Goal: Contribute content: Contribute content

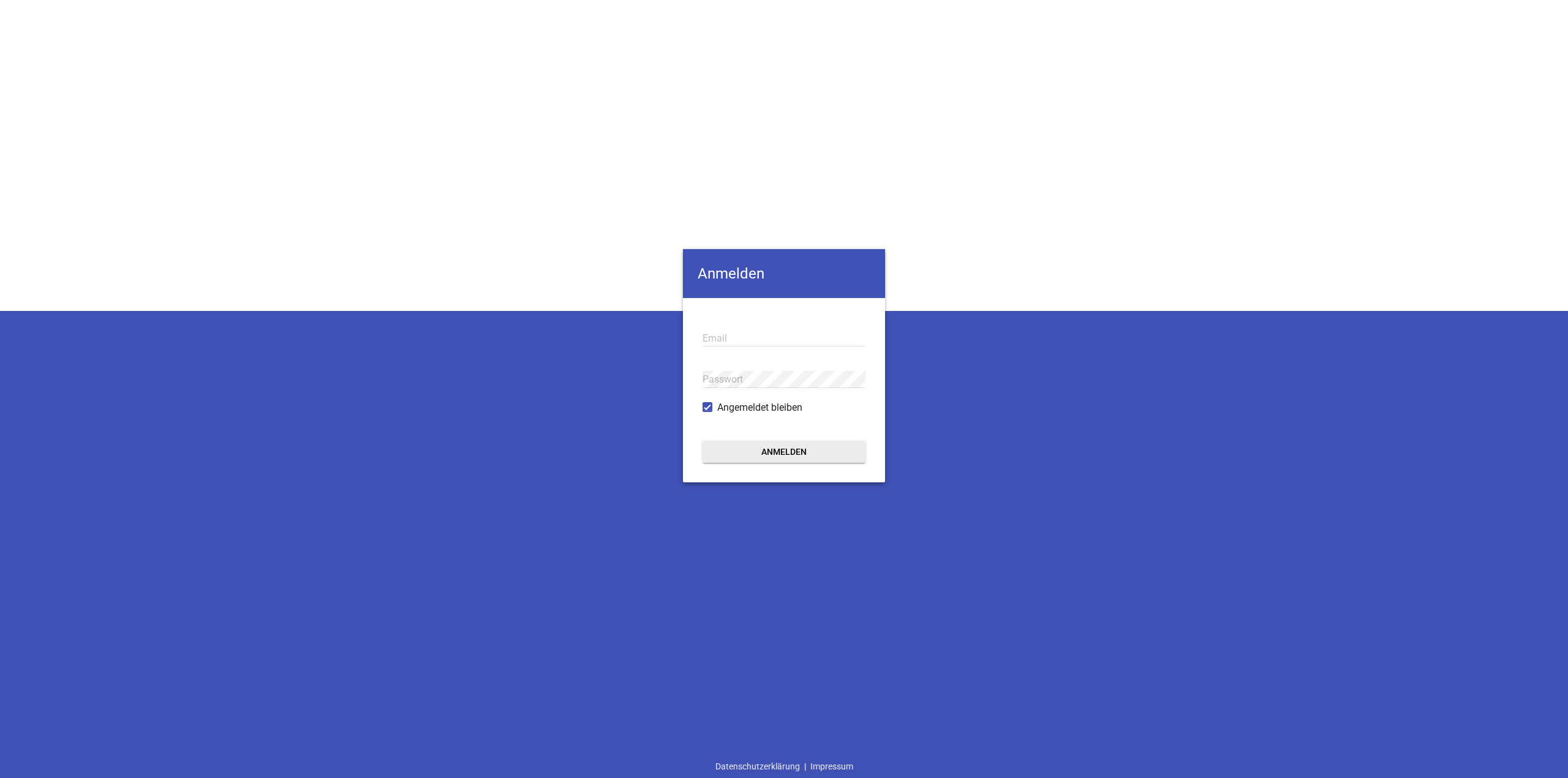
type input "[EMAIL_ADDRESS][DOMAIN_NAME]"
click at [838, 456] on button "Anmelden" at bounding box center [784, 452] width 163 height 22
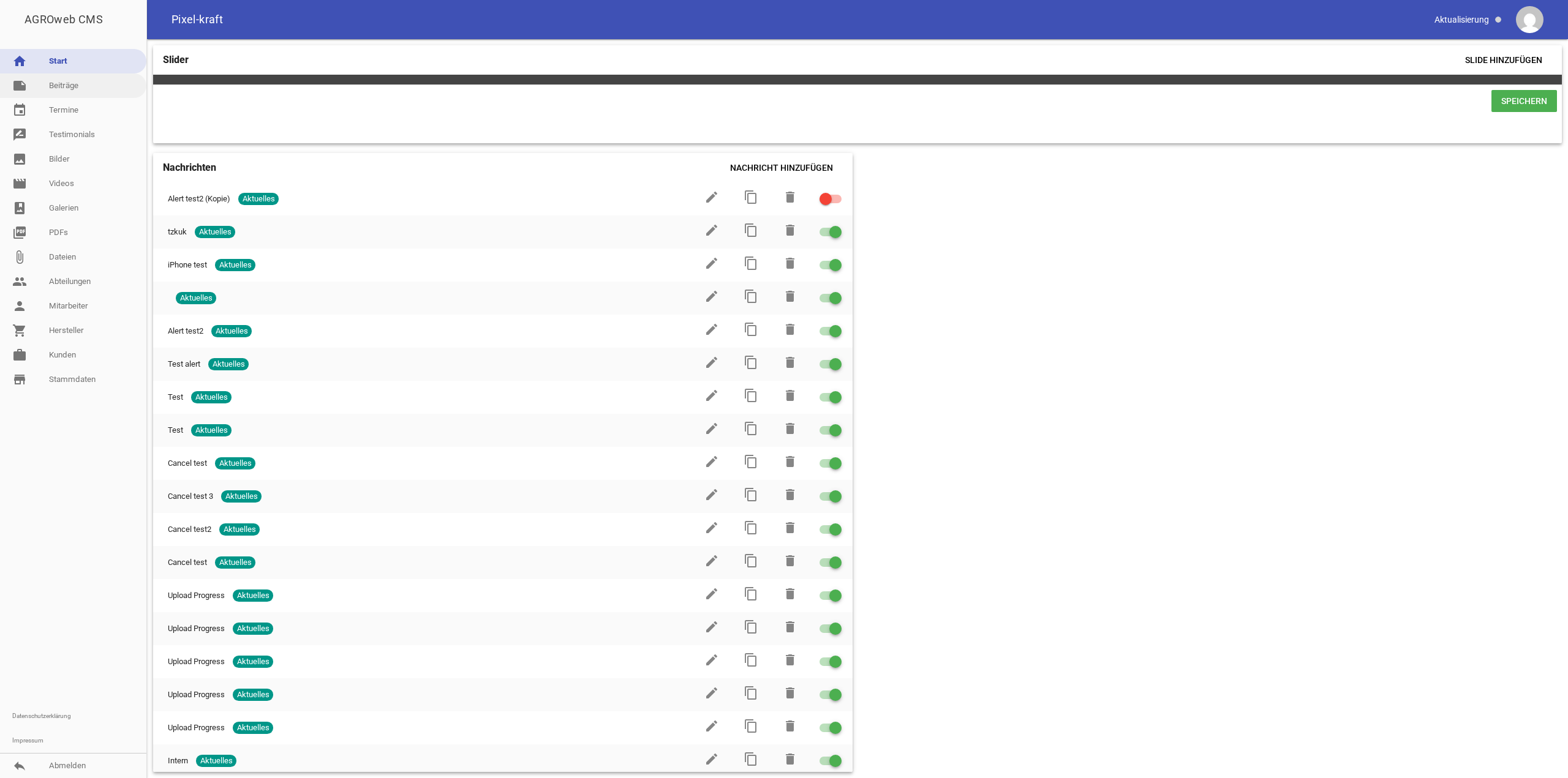
click at [86, 93] on link "note Beiträge" at bounding box center [73, 86] width 146 height 25
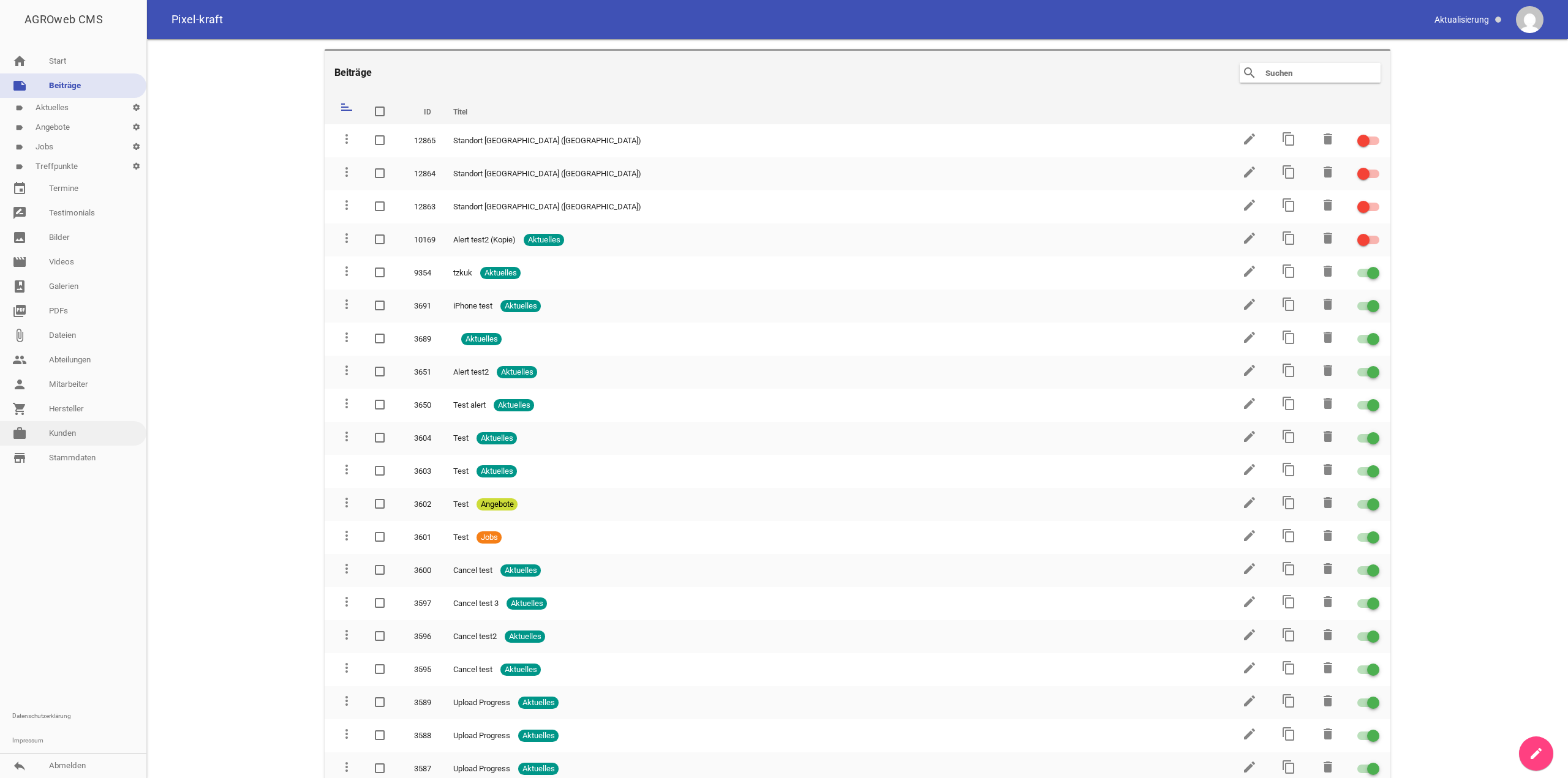
click at [71, 430] on link "work [PERSON_NAME]" at bounding box center [73, 433] width 146 height 25
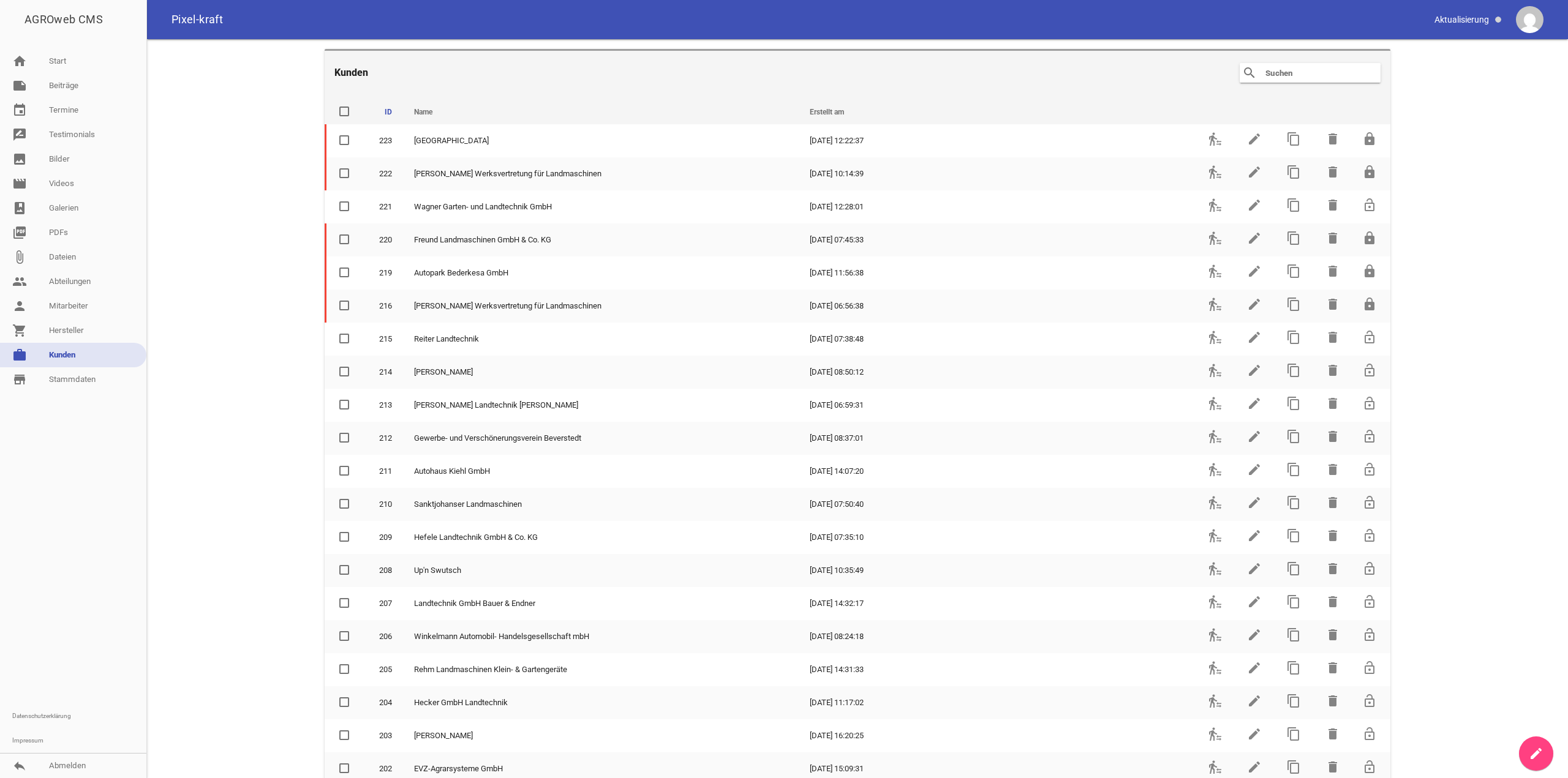
click at [1330, 76] on input "text" at bounding box center [1314, 73] width 98 height 15
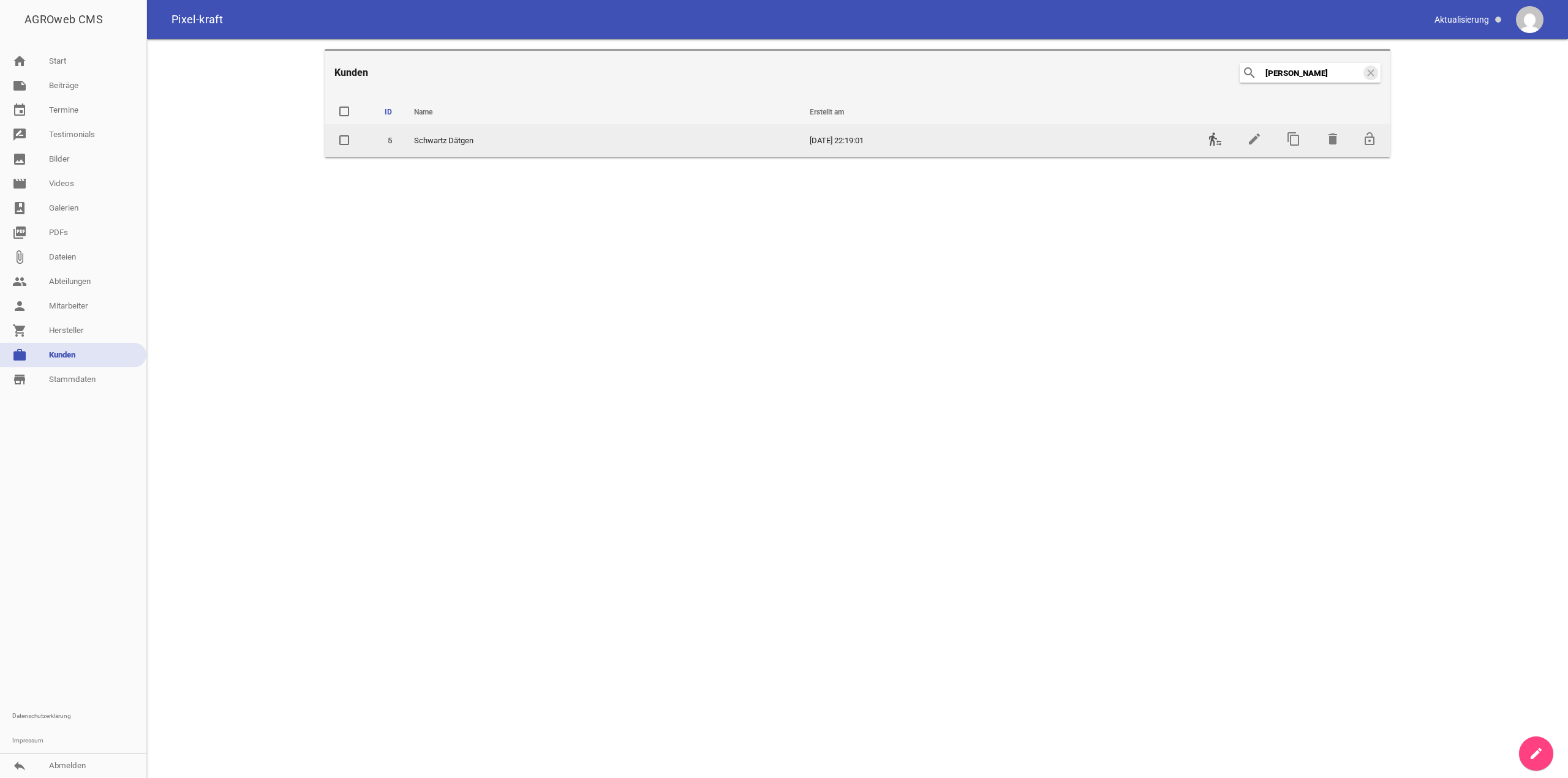
type input "[PERSON_NAME]"
click at [1218, 133] on icon "transfer_within_a_station" at bounding box center [1216, 139] width 15 height 15
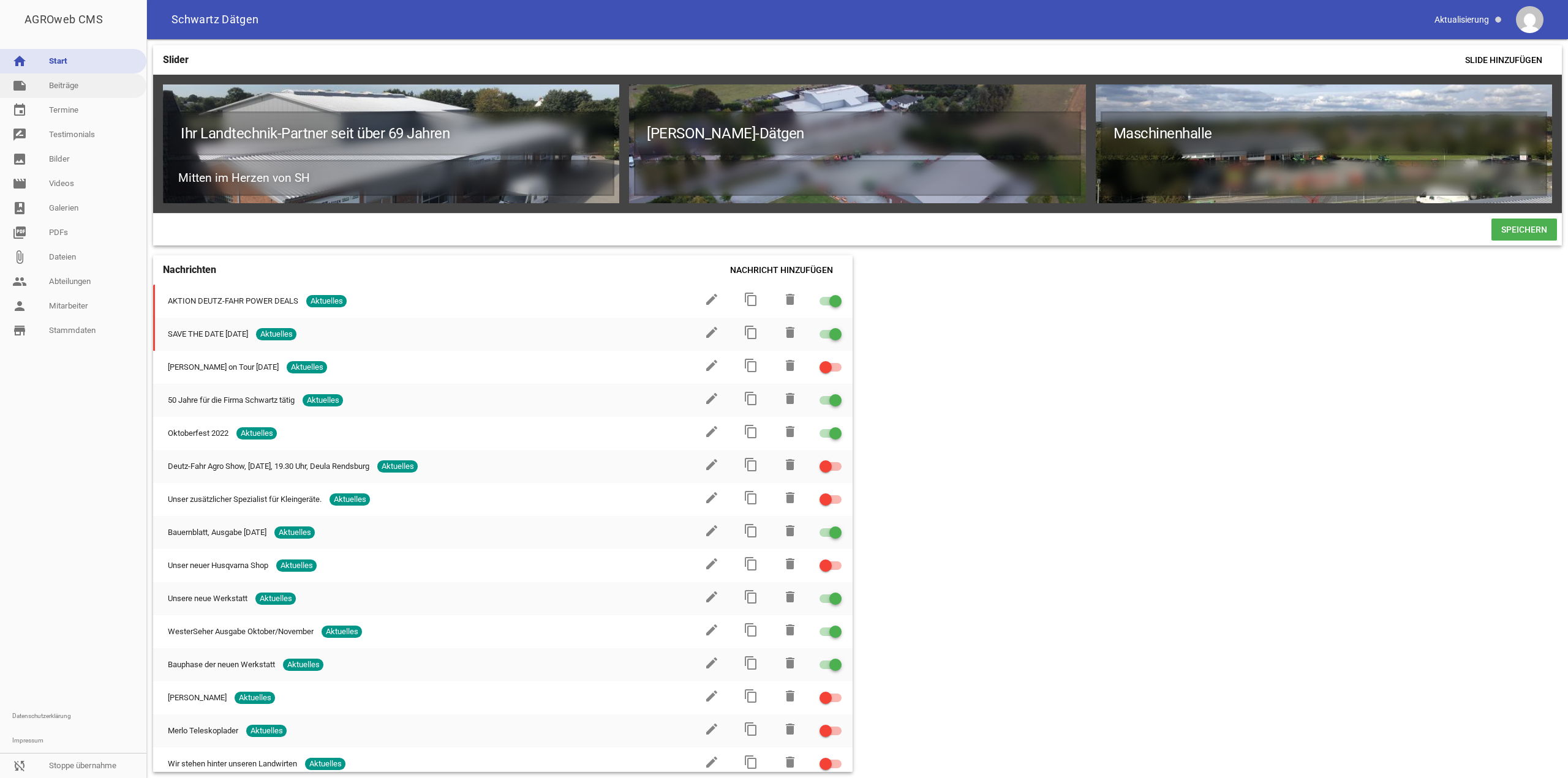
click at [41, 85] on link "note Beiträge" at bounding box center [73, 86] width 146 height 25
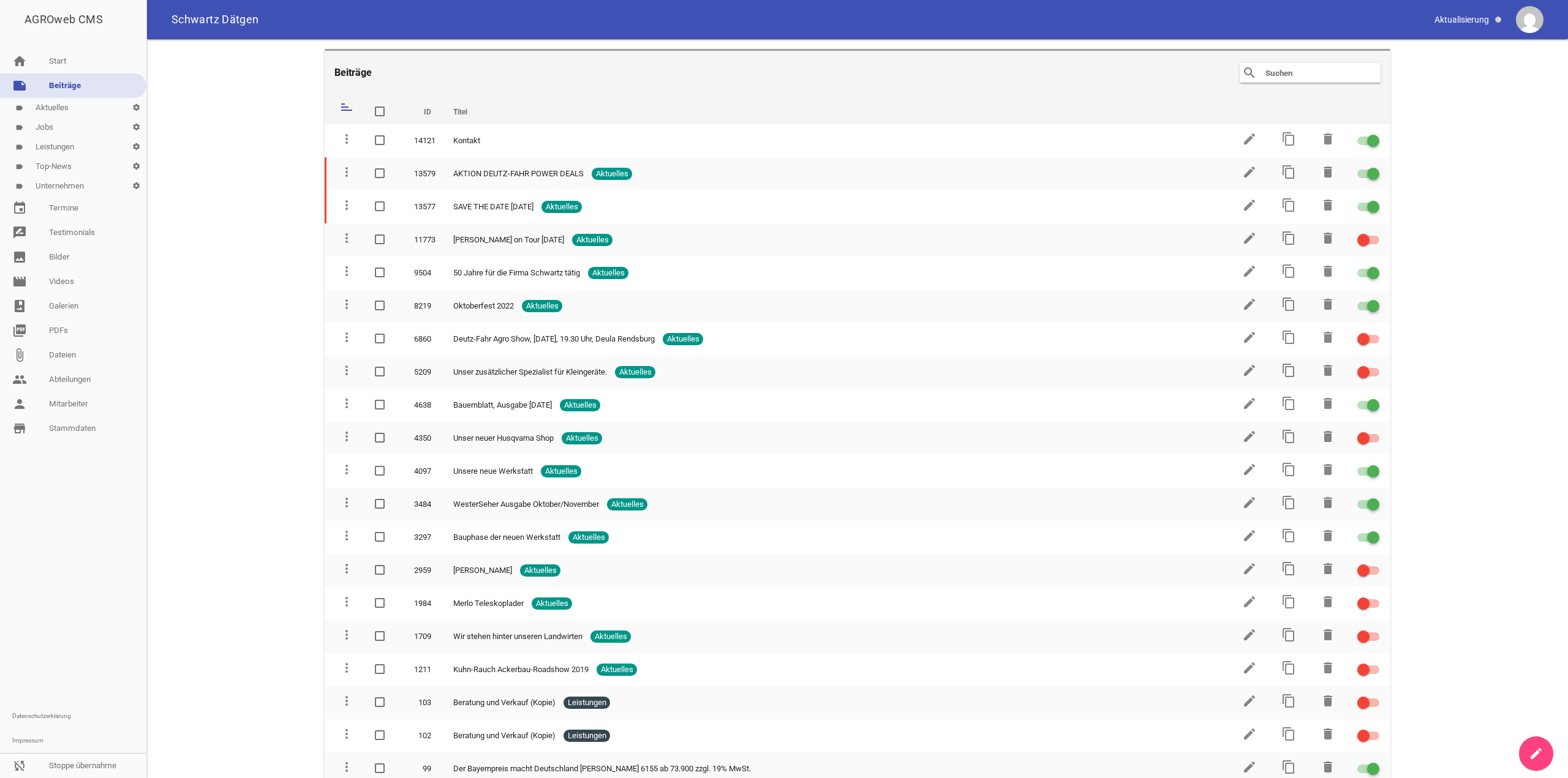
click at [84, 128] on link "label Jobs settings" at bounding box center [73, 127] width 146 height 19
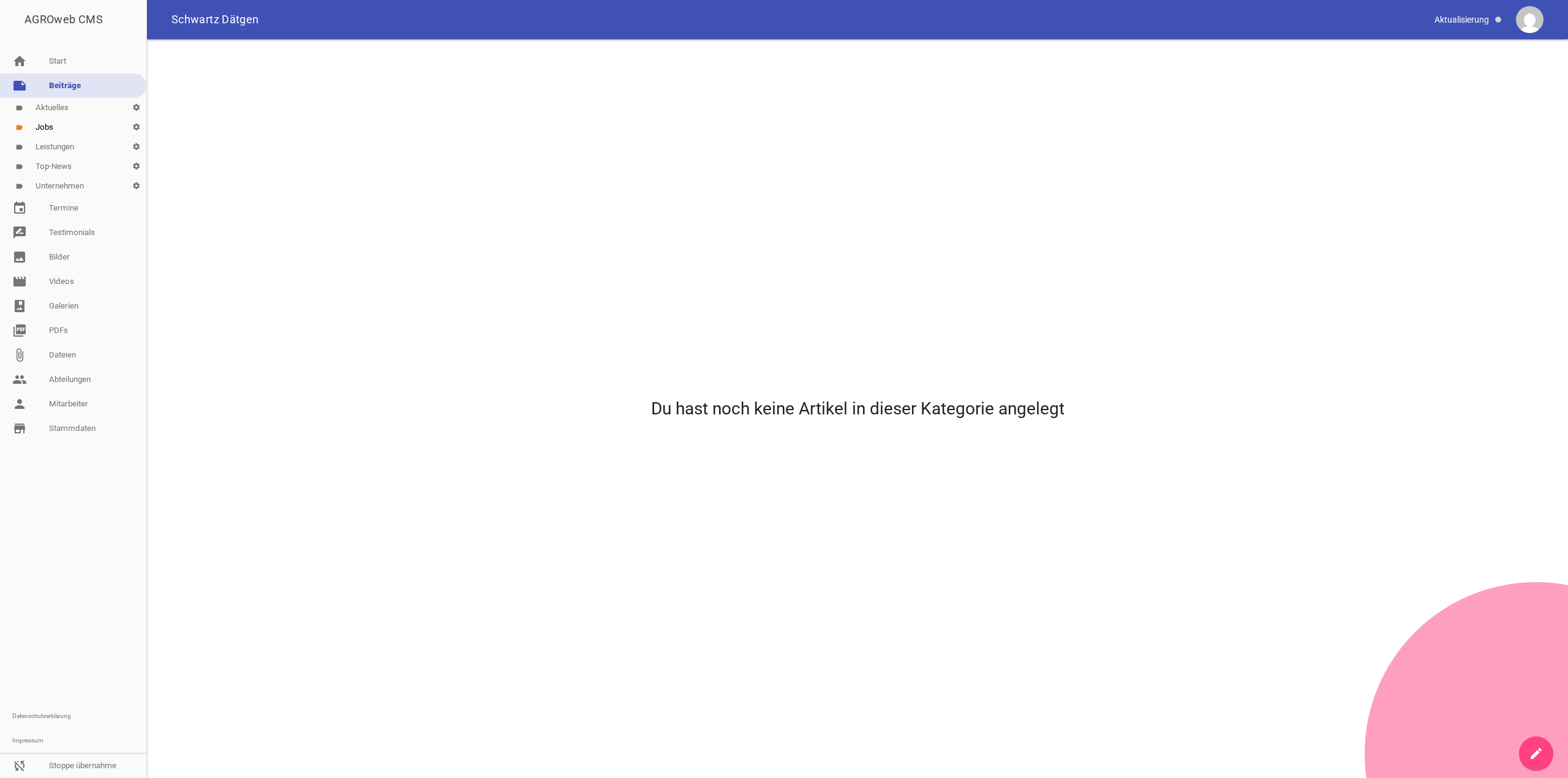
click at [1513, 741] on div "Du hast noch keine Artikel in dieser Kategorie angelegt" at bounding box center [857, 408] width 1419 height 736
click at [1532, 752] on icon "create" at bounding box center [1537, 754] width 15 height 15
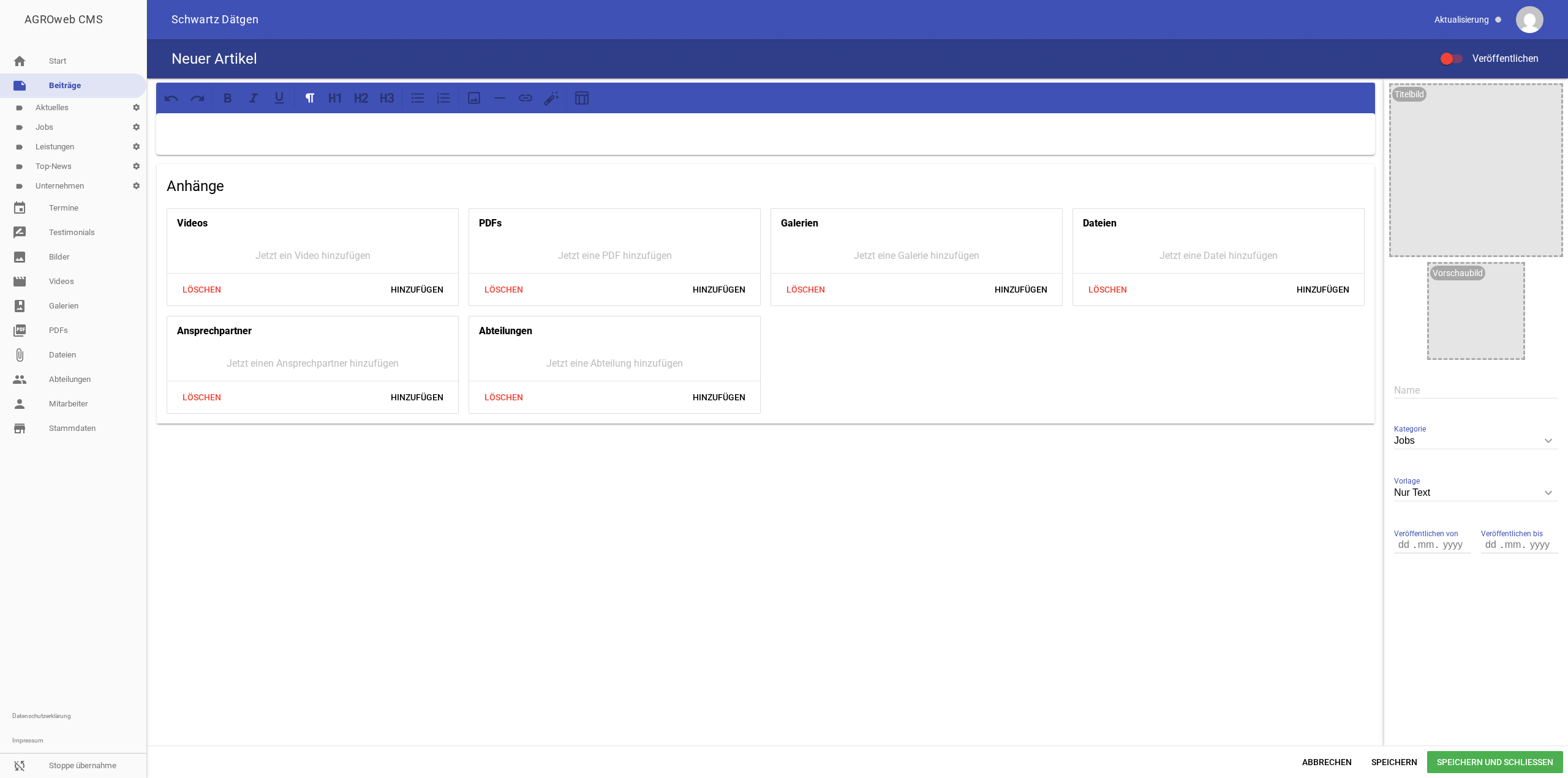
click at [1454, 61] on div at bounding box center [1452, 58] width 22 height 8
click at [1458, 52] on input "Veröffentlichen" at bounding box center [1458, 52] width 0 height 0
click at [1056, 714] on div "Anhänge Videos Jetzt ein Video hinzufügen Löschen Hinzufügen PDFs Jetzt eine PD…" at bounding box center [766, 412] width 1237 height 667
click at [314, 135] on div at bounding box center [766, 134] width 1219 height 42
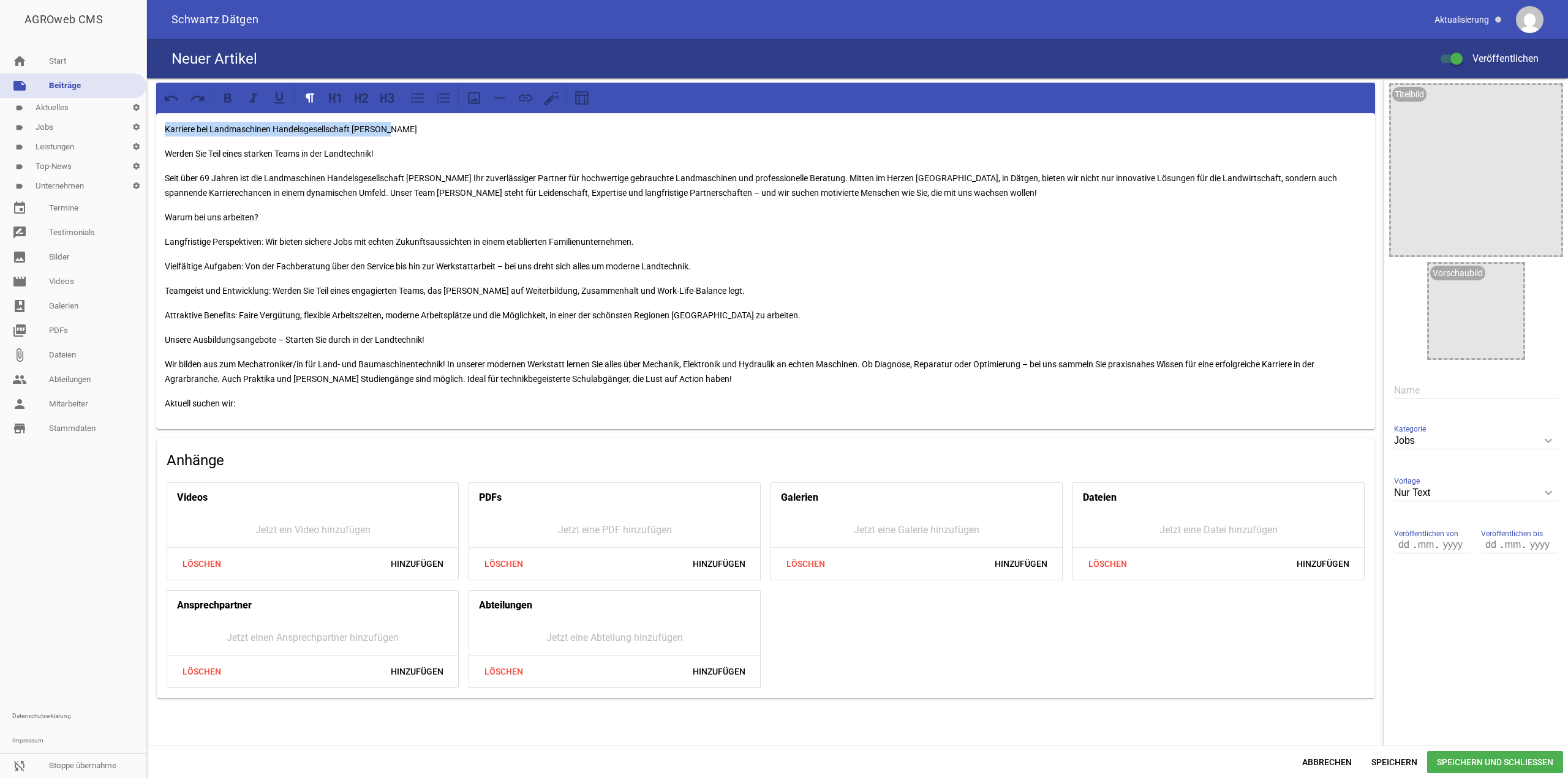
drag, startPoint x: 398, startPoint y: 127, endPoint x: 78, endPoint y: 108, distance: 320.6
click at [78, 108] on div "AGROweb CMS home Start note Beiträge label Aktuelles settings label Jobs settin…" at bounding box center [784, 389] width 1568 height 778
click at [158, 152] on div "Werden Sie Teil eines starken Teams in der Landtechnik! Seit über 69 Jahren ist…" at bounding box center [766, 272] width 1219 height 316
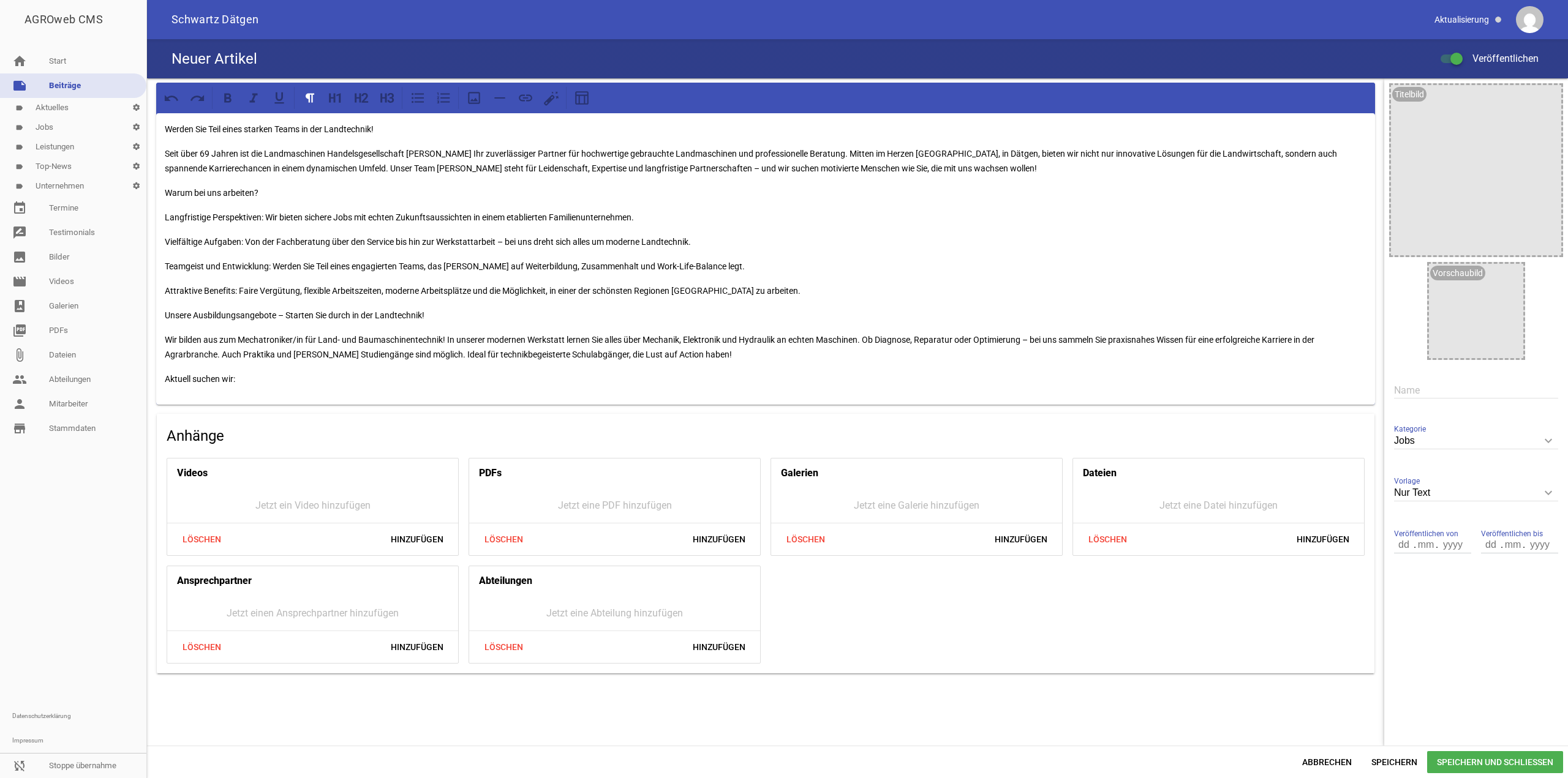
click at [1427, 378] on div "Name" at bounding box center [1476, 390] width 165 height 41
click at [1430, 387] on input "text" at bounding box center [1476, 390] width 165 height 17
click at [1431, 388] on input "text" at bounding box center [1476, 390] width 165 height 17
type input "Einleitung"
click at [1365, 769] on span "Speichern" at bounding box center [1394, 762] width 66 height 22
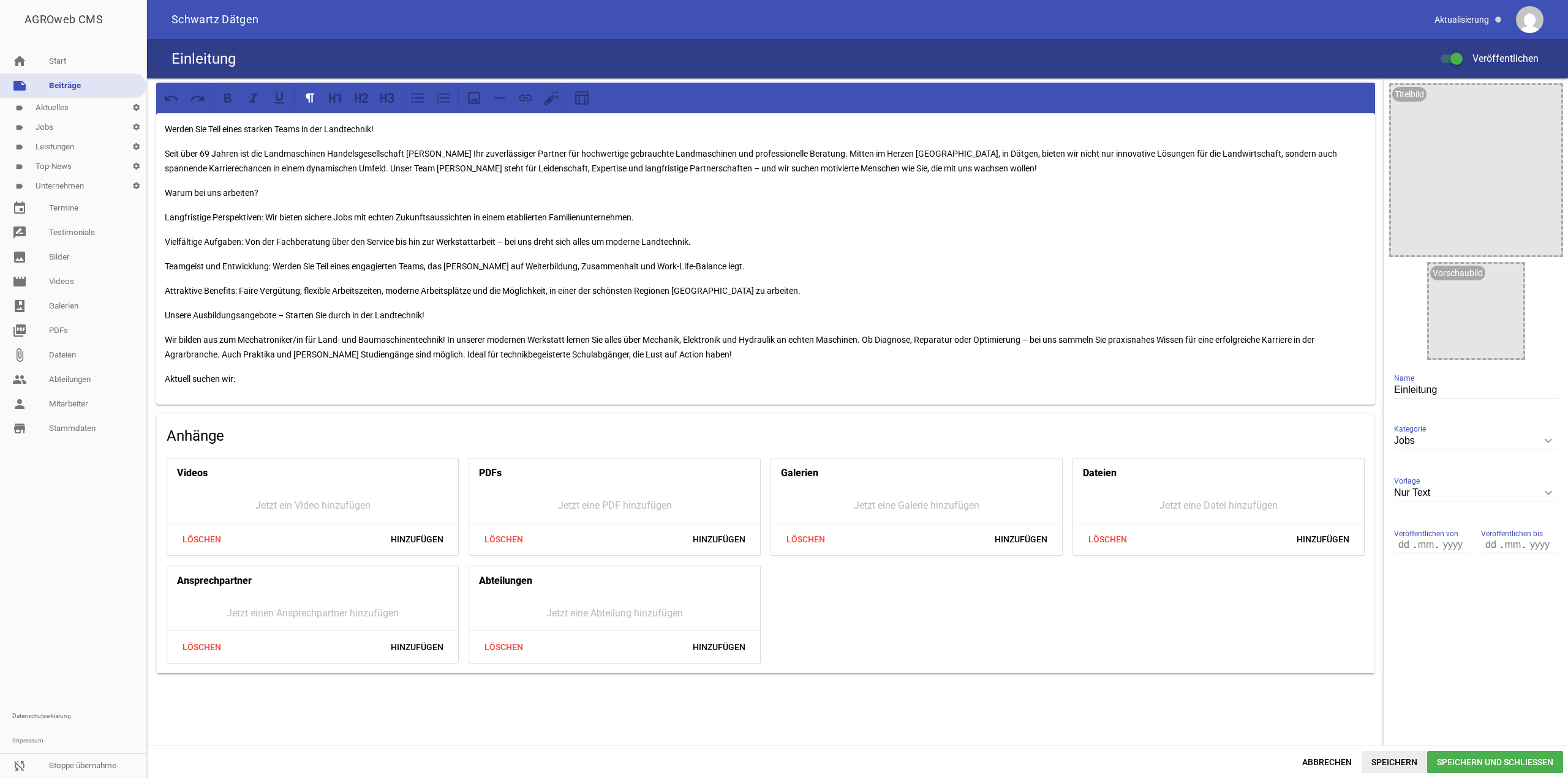
click at [1390, 756] on span "Speichern" at bounding box center [1394, 762] width 66 height 22
click at [162, 125] on div "Werden Sie Teil eines starken Teams in der Landtechnik! Seit über 69 Jahren ist…" at bounding box center [766, 259] width 1219 height 291
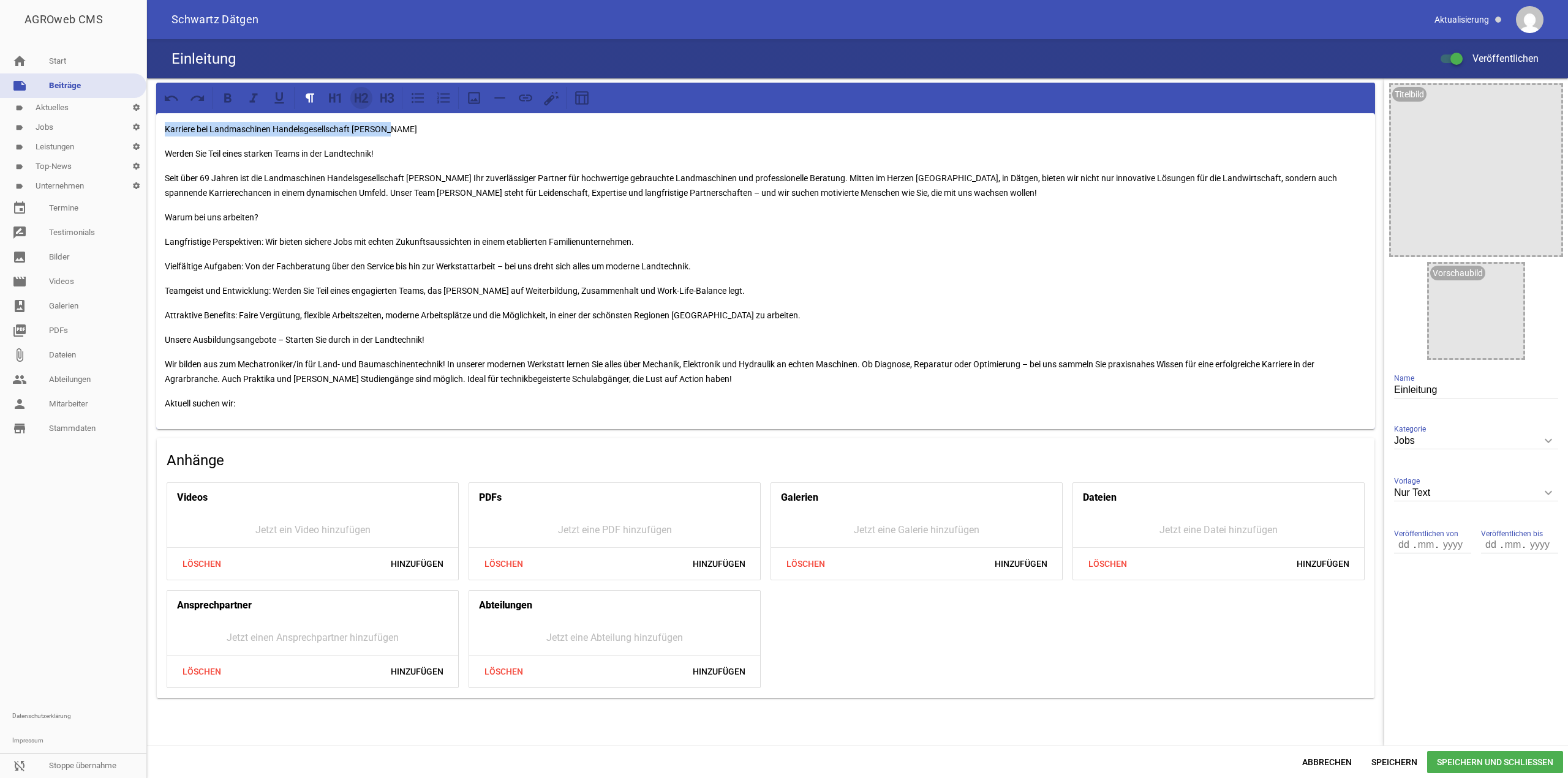
click at [361, 106] on button at bounding box center [361, 98] width 22 height 22
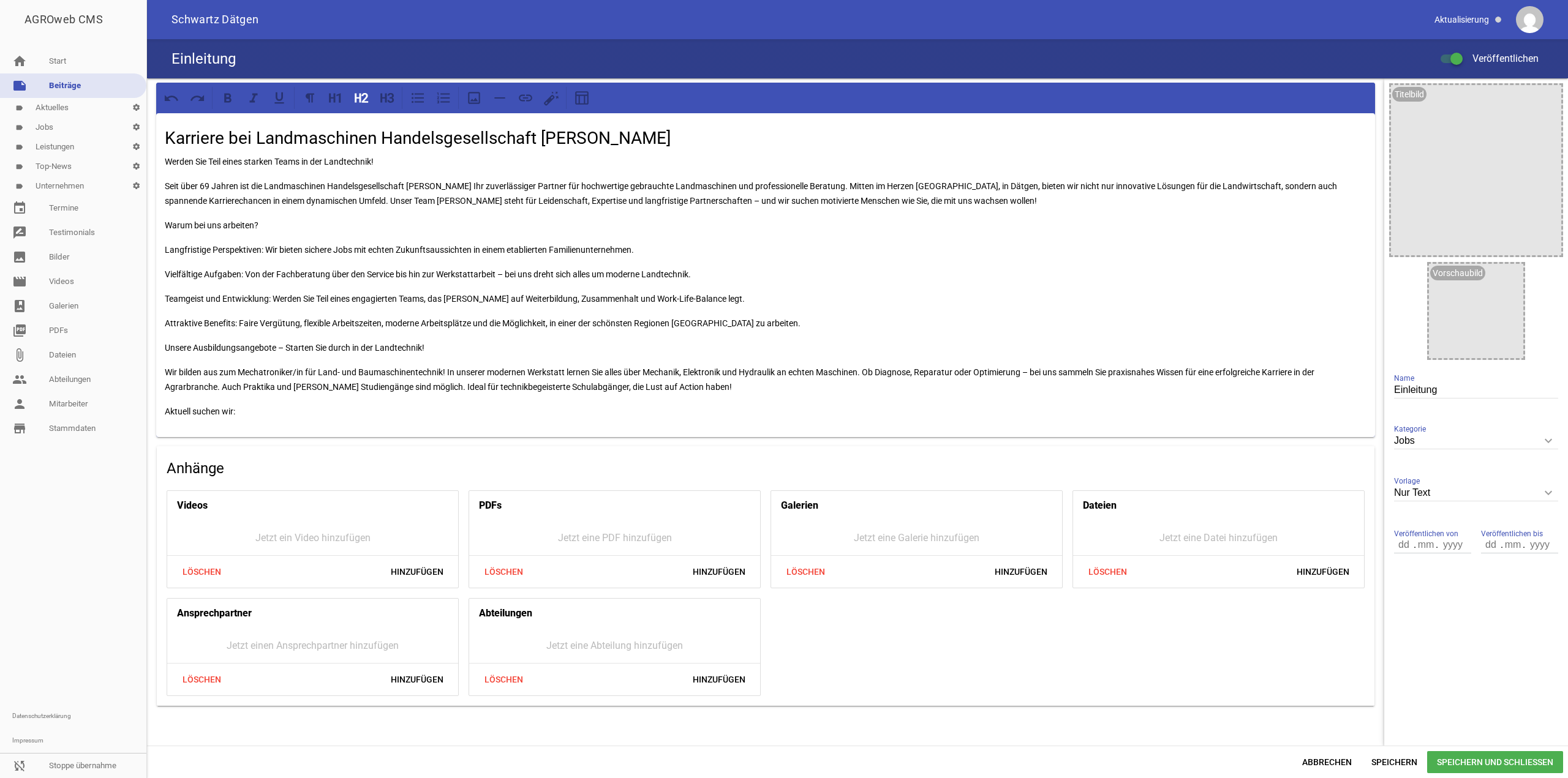
click at [518, 176] on div "Karriere bei Landmaschinen Handelsgesellschaft [PERSON_NAME] Werden Sie Teil ei…" at bounding box center [766, 275] width 1219 height 324
click at [165, 249] on div "Karriere bei Landmaschinen Handelsgesellschaft [PERSON_NAME] Werden Sie Teil ei…" at bounding box center [766, 275] width 1219 height 324
click at [1404, 754] on span "Speichern" at bounding box center [1394, 762] width 66 height 22
click at [166, 248] on p "Langfristige Perspektiven: Wir bieten sichere Jobs mit echten Zukunftsaussichte…" at bounding box center [766, 249] width 1202 height 15
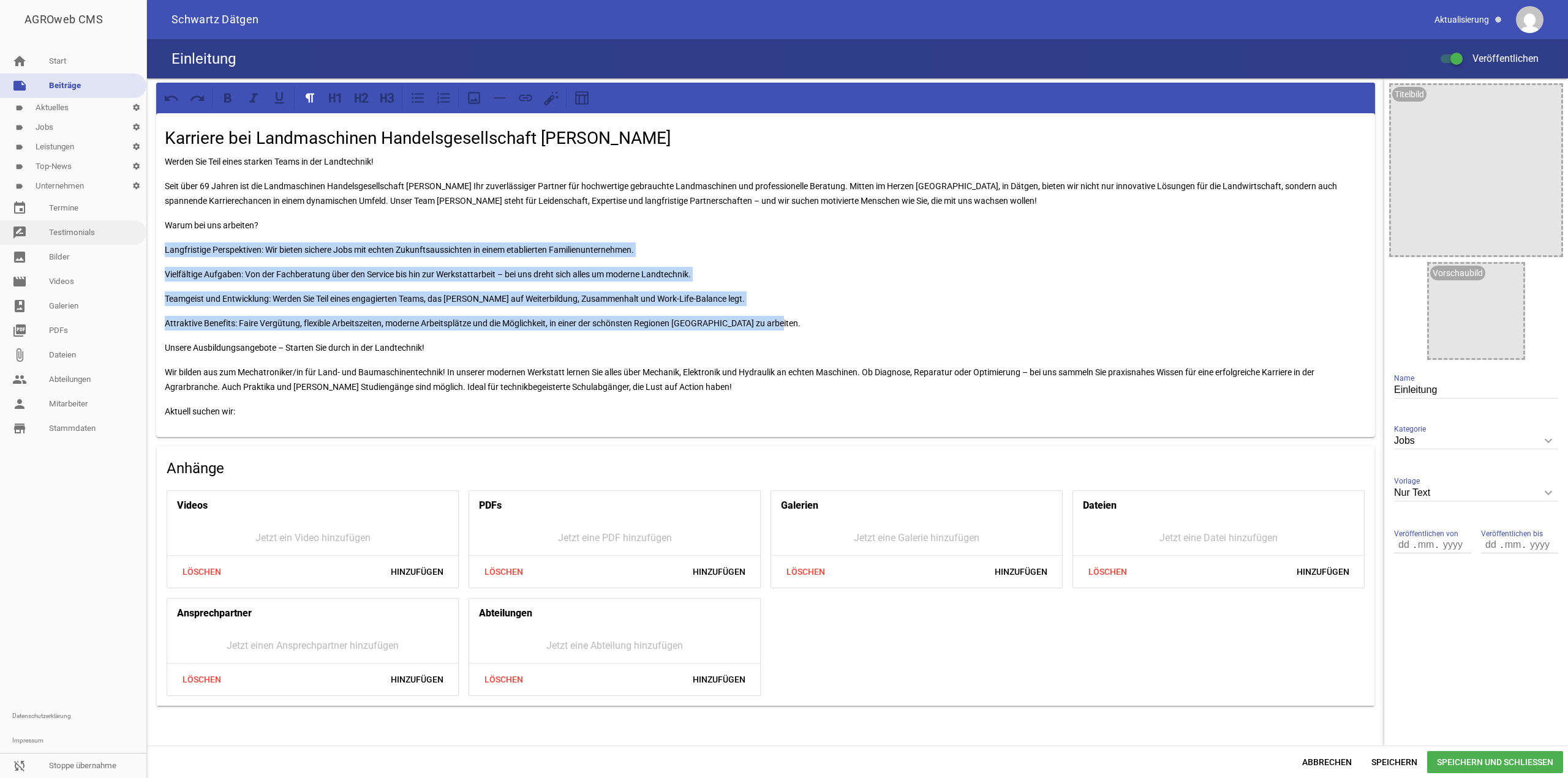
drag, startPoint x: 887, startPoint y: 317, endPoint x: 46, endPoint y: 235, distance: 845.0
click at [46, 235] on div "AGROweb CMS home Start note Beiträge label Aktuelles settings label Jobs settin…" at bounding box center [784, 389] width 1568 height 778
click at [165, 274] on div "Karriere bei Landmaschinen Handelsgesellschaft [PERSON_NAME] Werden Sie Teil ei…" at bounding box center [766, 275] width 1219 height 324
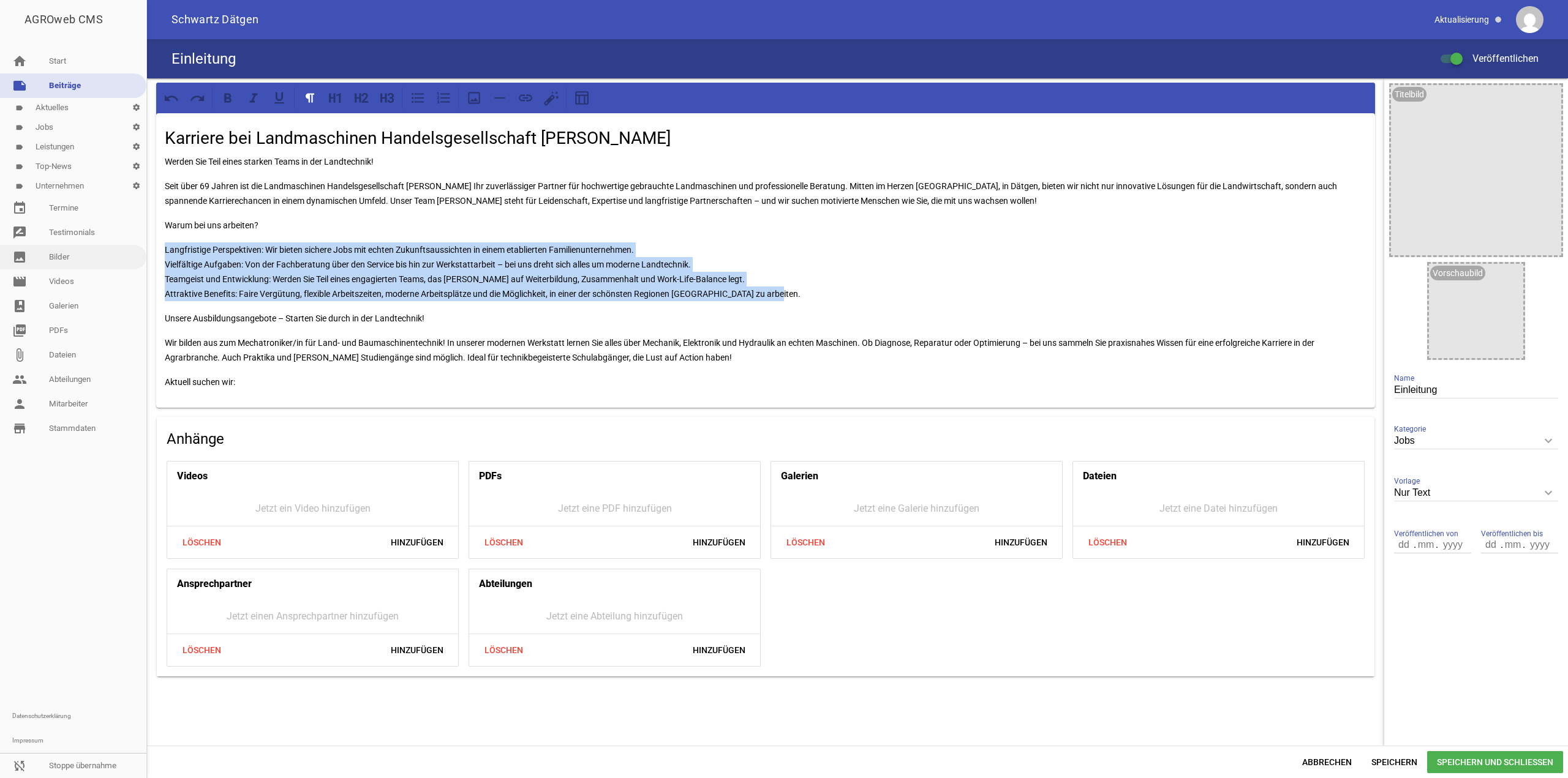
drag, startPoint x: 803, startPoint y: 300, endPoint x: 134, endPoint y: 246, distance: 671.2
click at [133, 248] on div "AGROweb CMS home Start note Beiträge label Aktuelles settings label Jobs settin…" at bounding box center [784, 389] width 1568 height 778
click at [423, 99] on icon at bounding box center [417, 98] width 12 height 10
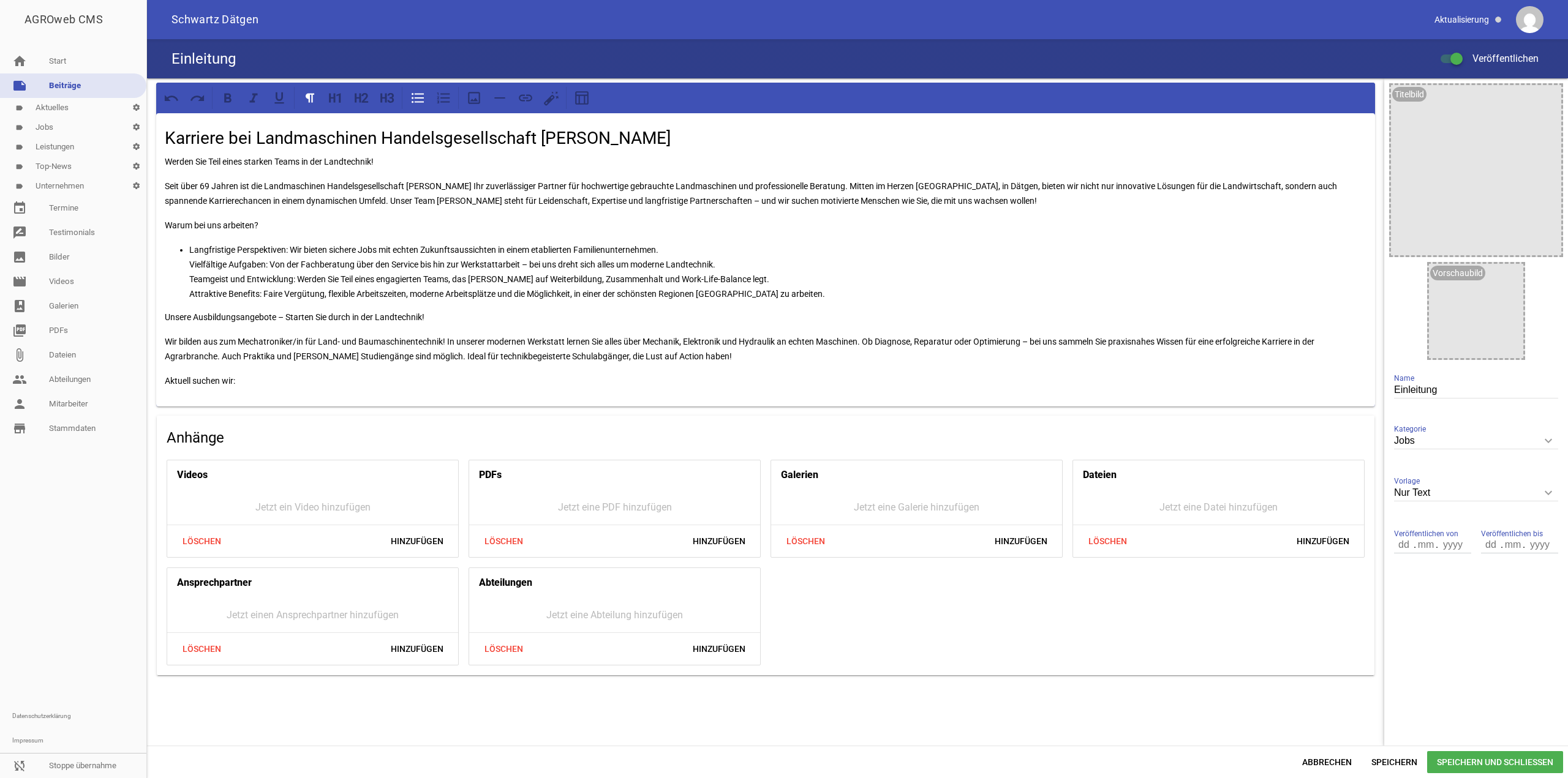
click at [470, 257] on p "Langfristige Perspektiven: Wir bieten sichere Jobs mit echten Zukunftsaussichte…" at bounding box center [778, 272] width 1178 height 59
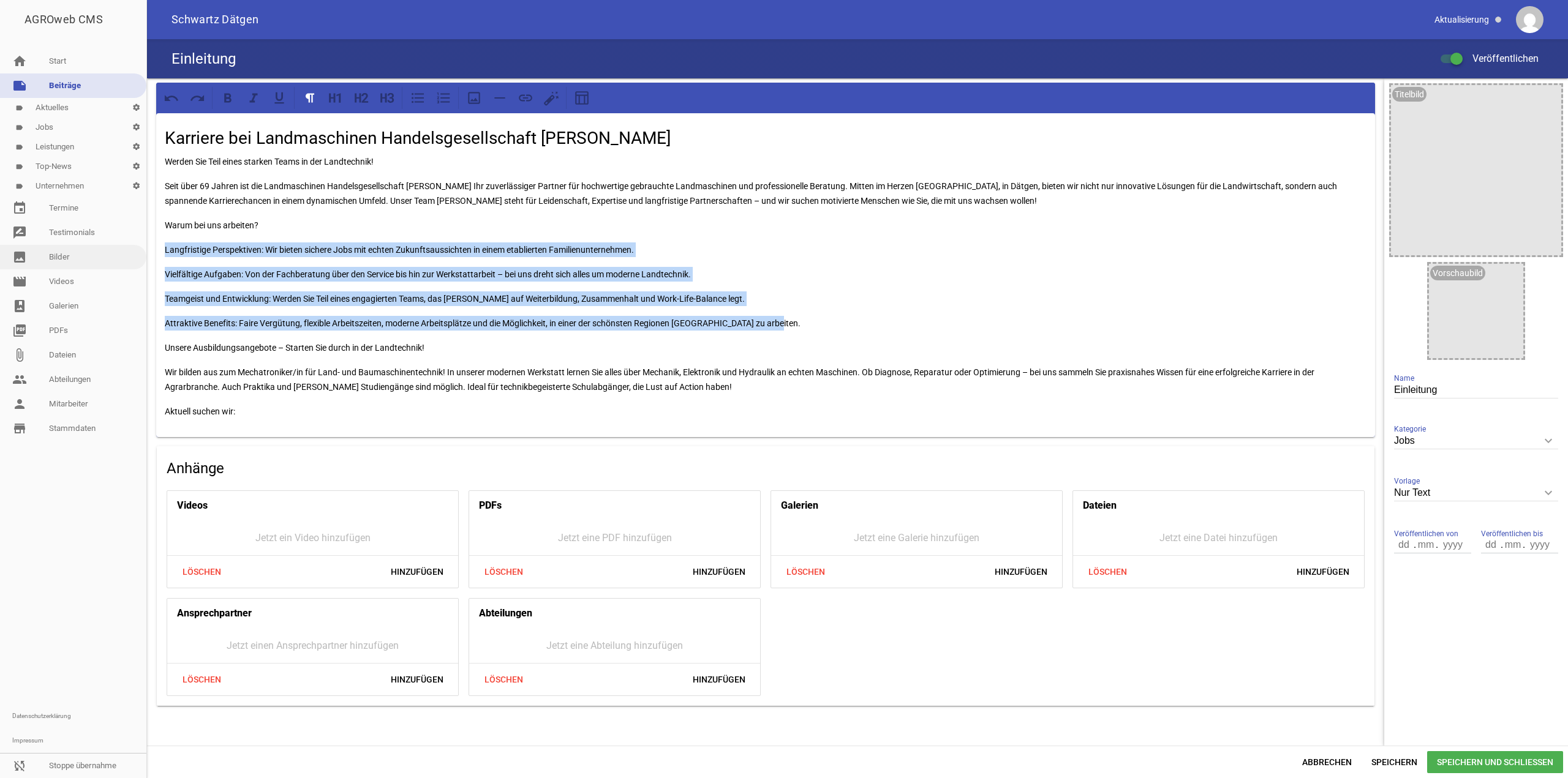
drag, startPoint x: 807, startPoint y: 315, endPoint x: 125, endPoint y: 249, distance: 685.2
click at [125, 249] on div "AGROweb CMS home Start note Beiträge label Aktuelles settings label Jobs settin…" at bounding box center [784, 389] width 1568 height 778
click at [424, 99] on icon at bounding box center [417, 98] width 12 height 10
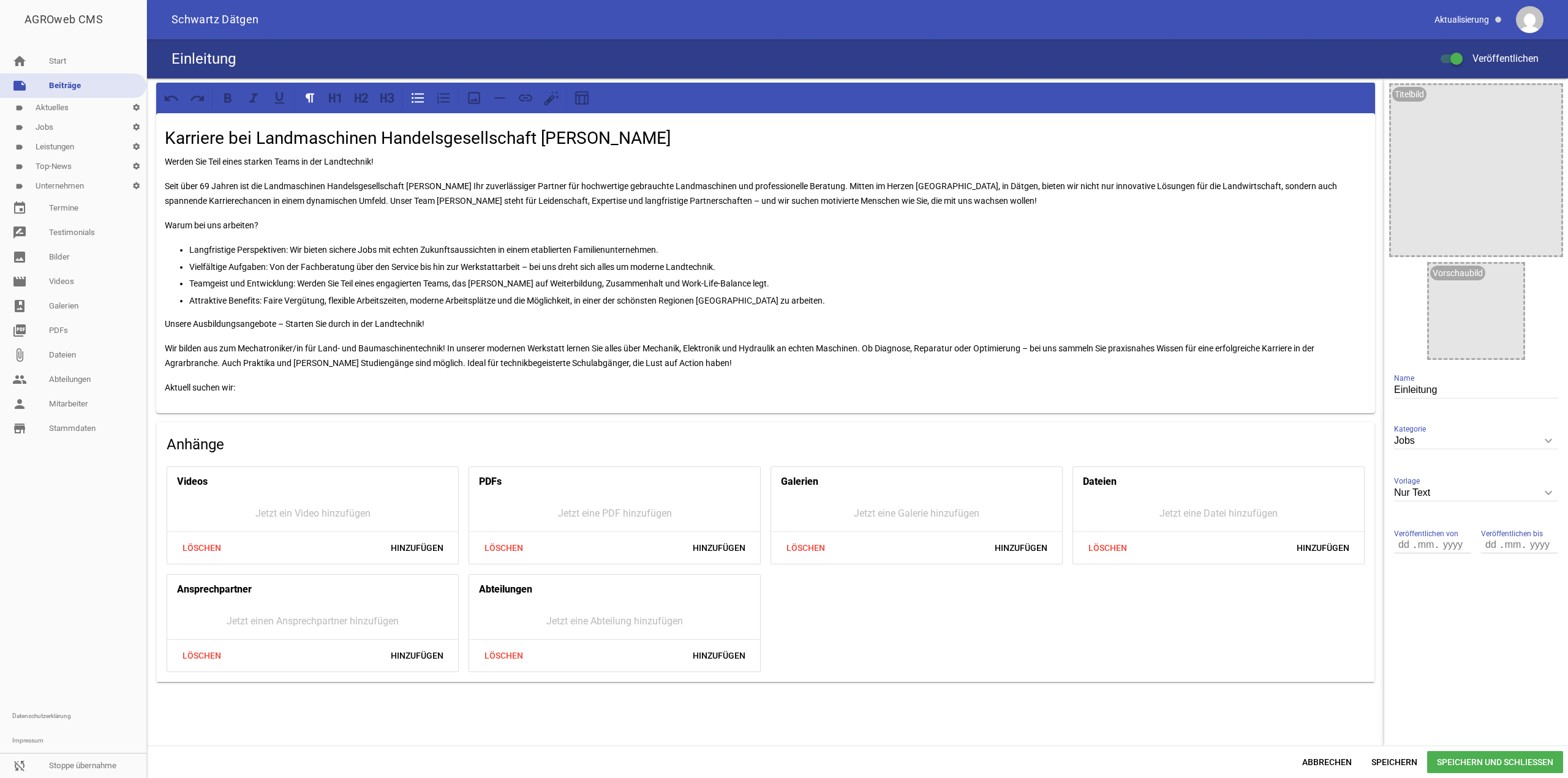
click at [358, 234] on div "Karriere bei Landmaschinen Handelsgesellschaft [PERSON_NAME] Werden Sie Teil ei…" at bounding box center [766, 263] width 1219 height 300
click at [1430, 760] on span "Speichern und Schließen" at bounding box center [1495, 762] width 136 height 22
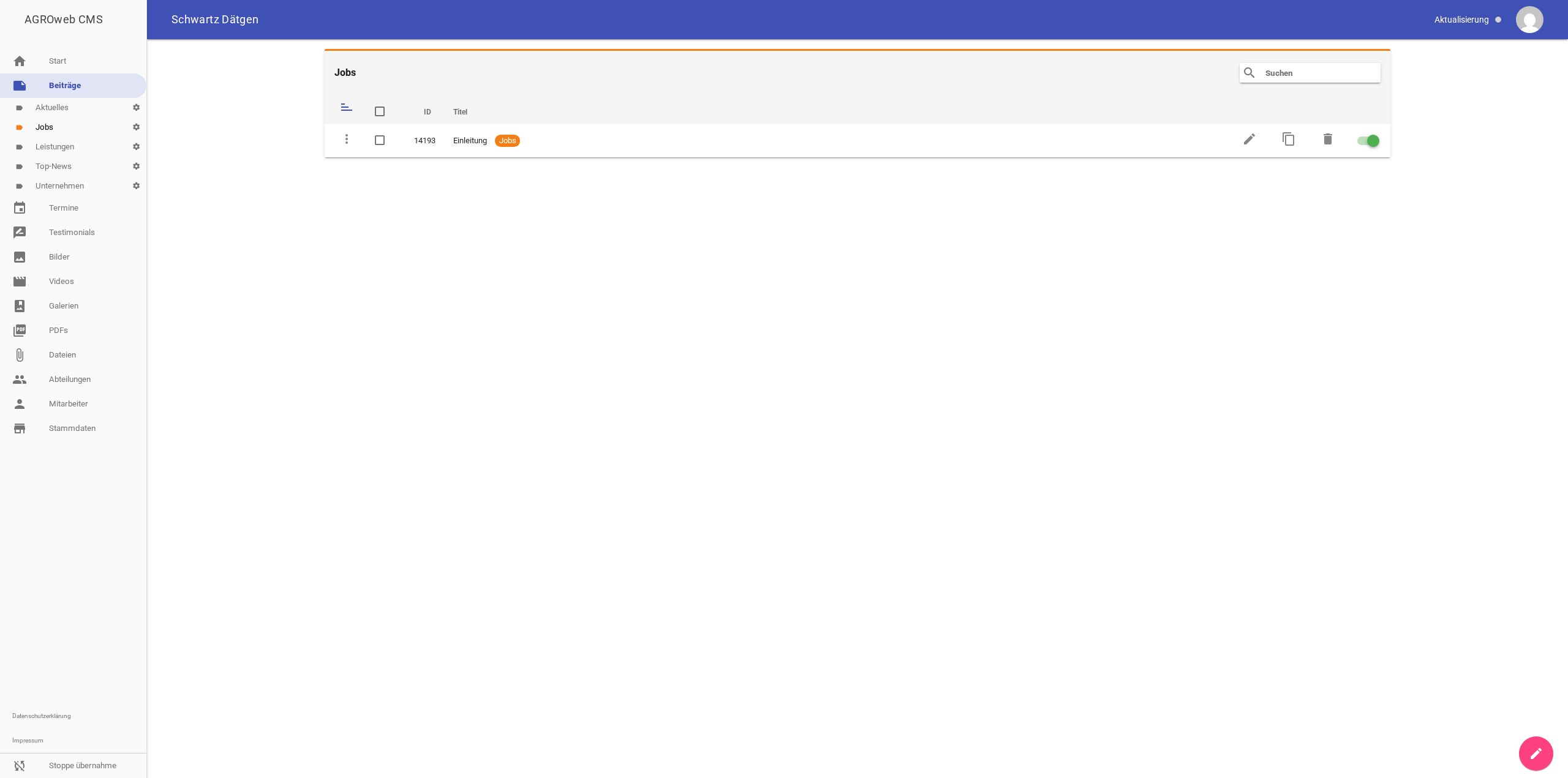
click at [1535, 760] on icon "create" at bounding box center [1537, 754] width 15 height 15
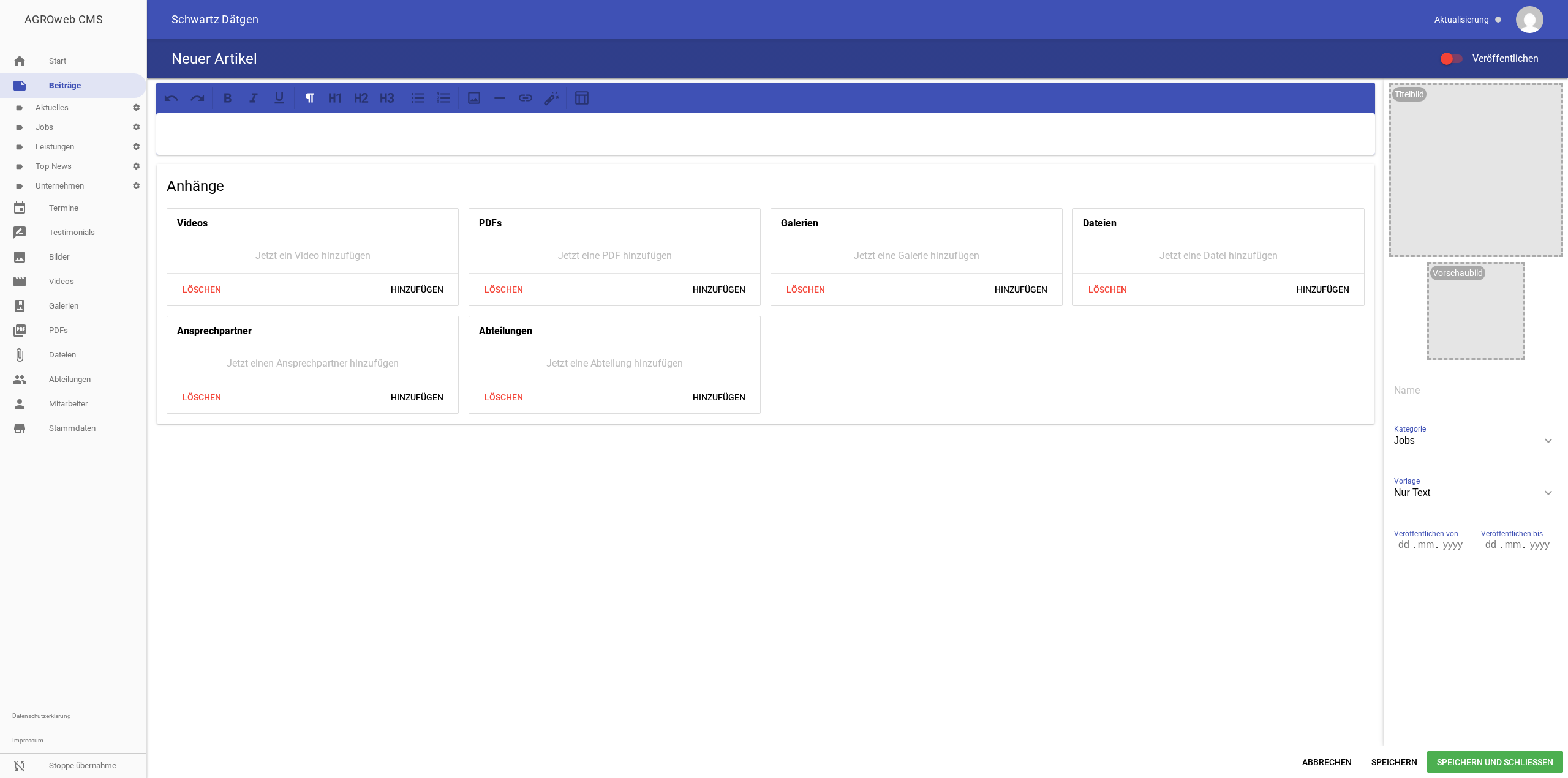
click at [150, 499] on div "Anhänge Videos Jetzt ein Video hinzufügen Löschen Hinzufügen PDFs Jetzt eine PD…" at bounding box center [766, 412] width 1237 height 667
click at [315, 124] on p at bounding box center [766, 129] width 1202 height 15
drag, startPoint x: 408, startPoint y: 140, endPoint x: 140, endPoint y: 139, distance: 268.0
click at [140, 139] on div "AGROweb CMS home Start note Beiträge label Aktuelles settings label Jobs settin…" at bounding box center [784, 389] width 1568 height 778
click at [360, 97] on icon at bounding box center [358, 98] width 6 height 9
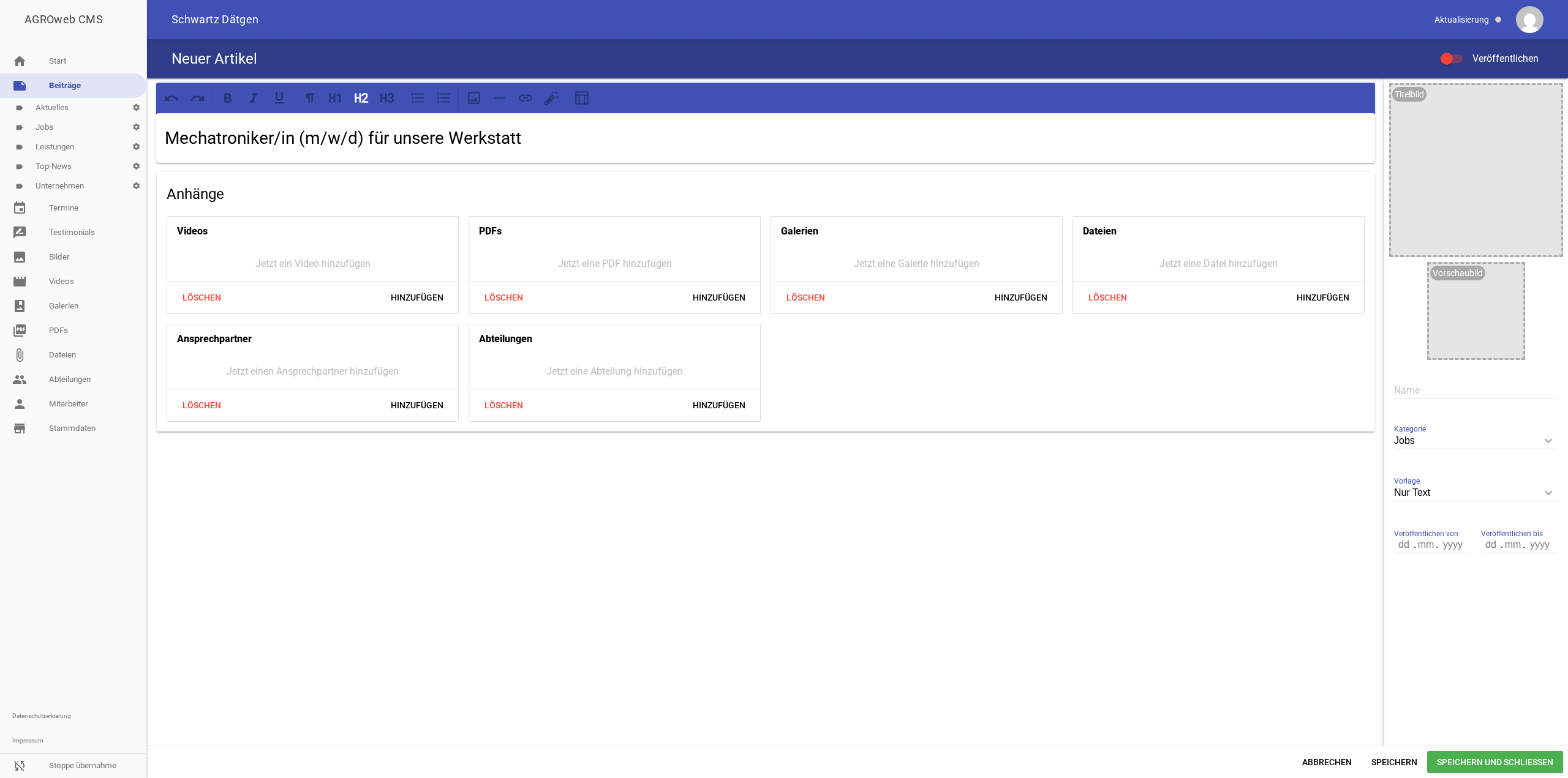
click at [540, 137] on h2 "Mechatroniker/in (m/w/d) für unsere Werkstatt" at bounding box center [766, 139] width 1202 height 26
click at [613, 153] on div "Mechatroniker/in (m/w/d) für unsere Werkstatt" at bounding box center [766, 139] width 1219 height 50
click at [541, 134] on h2 "Mechatroniker/in (m/w/d) für unsere Werkstatt" at bounding box center [766, 139] width 1202 height 26
click at [487, 136] on h2 "Mechatroniker/in (m/w/d) für unsere Werkstatt" at bounding box center [766, 139] width 1202 height 26
click at [448, 133] on h2 "Mechatroniker/in (m/w/d) für unsere Werkstatt" at bounding box center [766, 139] width 1202 height 26
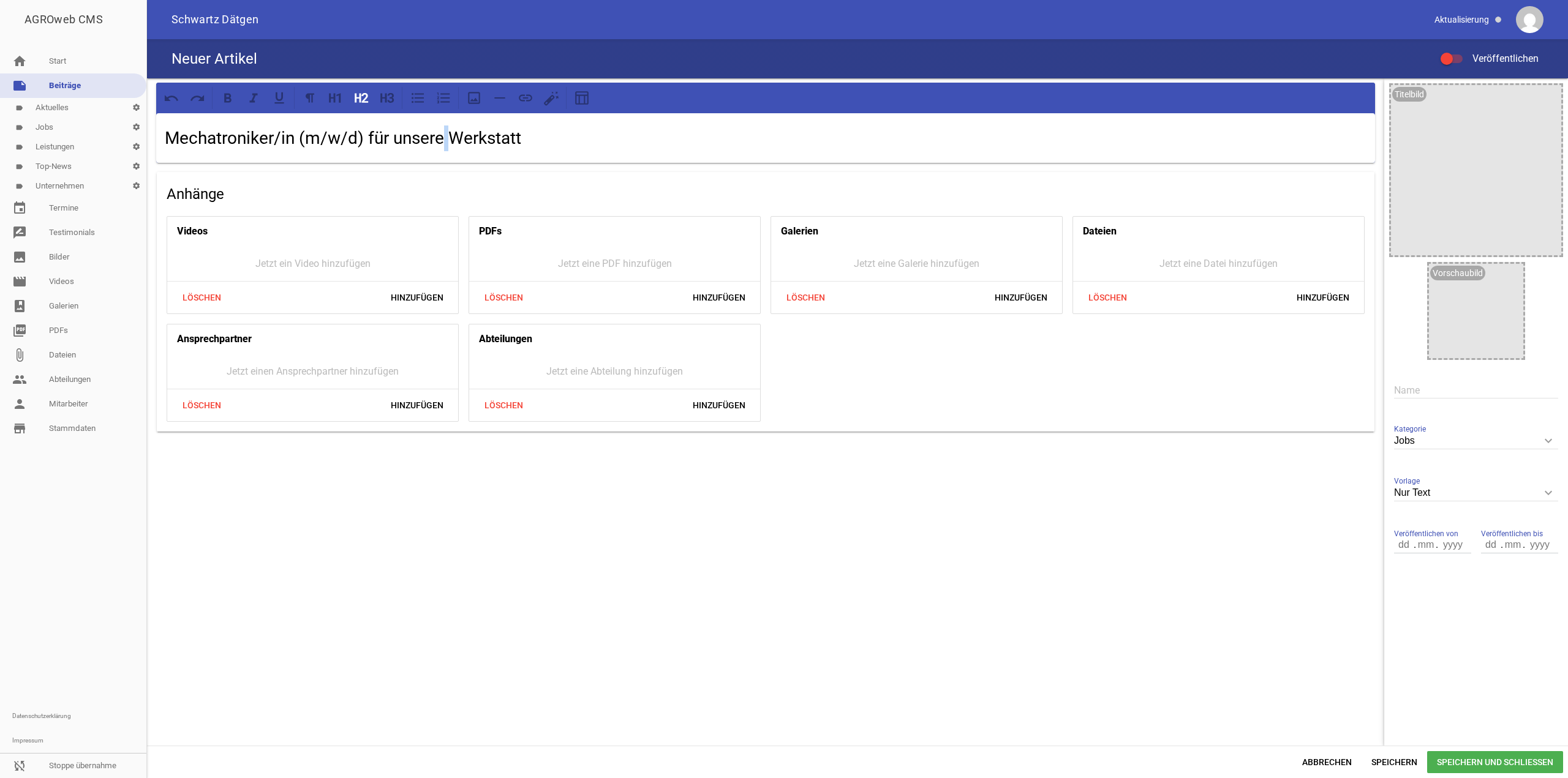
click at [1451, 53] on label "Veröffentlichen" at bounding box center [1489, 59] width 98 height 15
click at [1458, 52] on input "Veröffentlichen" at bounding box center [1458, 52] width 0 height 0
click at [1466, 761] on span "Speichern und Schließen" at bounding box center [1495, 762] width 136 height 22
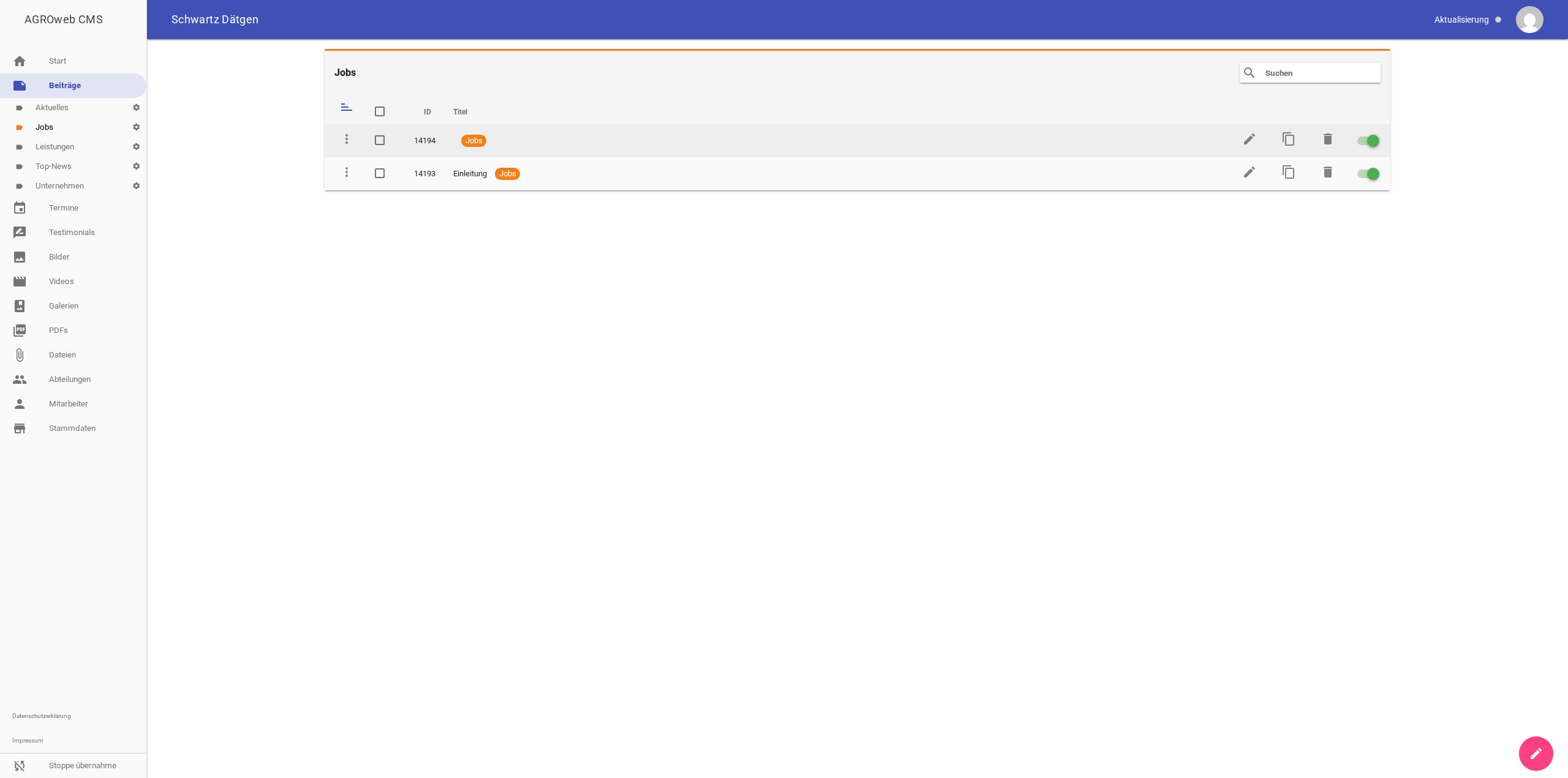
click at [1240, 142] on td "edit" at bounding box center [1248, 141] width 39 height 33
click at [1246, 142] on icon "edit" at bounding box center [1250, 139] width 15 height 15
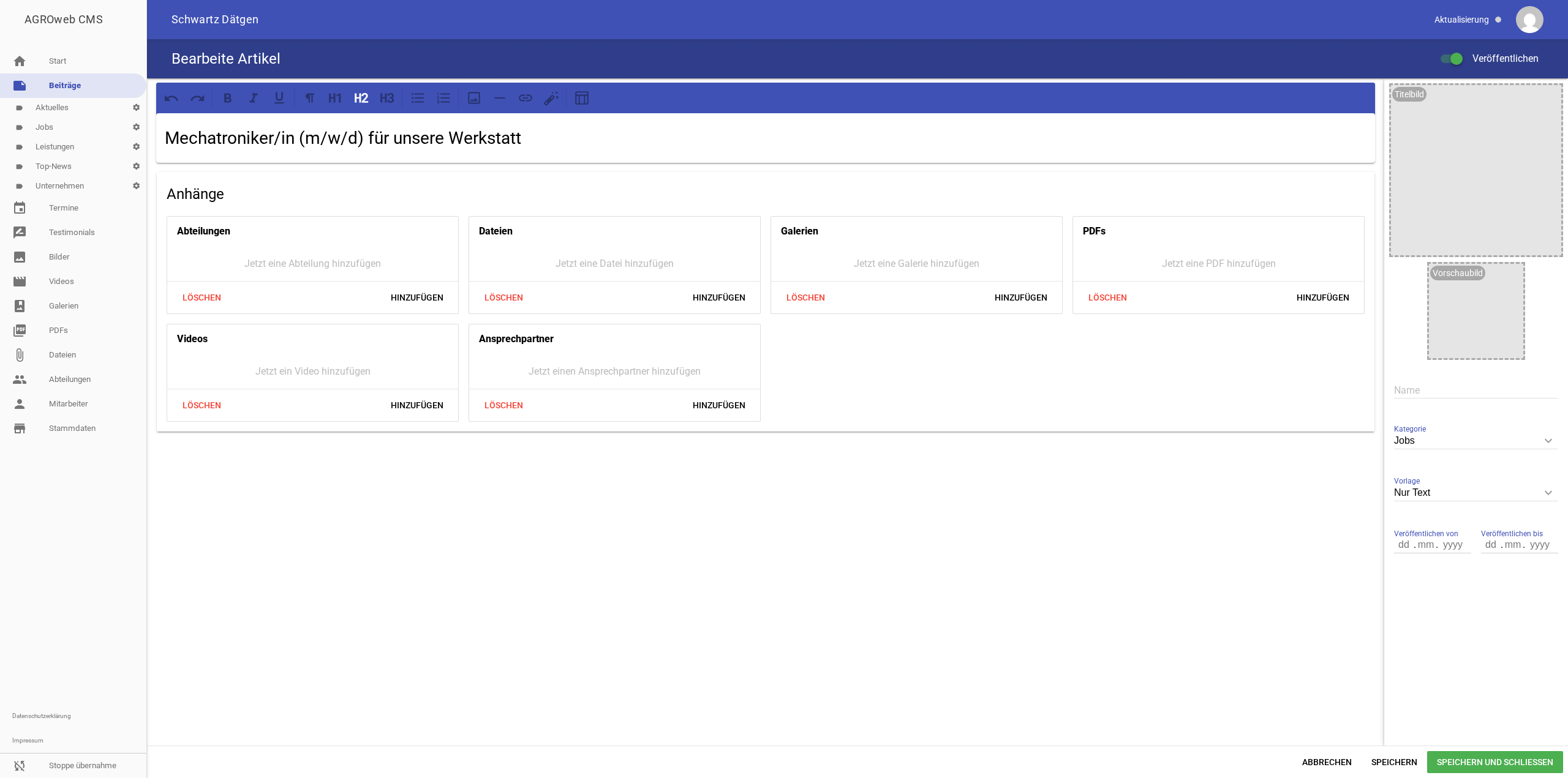
click at [1440, 387] on input "text" at bounding box center [1476, 390] width 165 height 17
paste input "Mechatroniker/in (m/w/d) für unsere Werkstatt"
type input "Mechatroniker/in (m/w/d) für unsere Werkstatt"
click at [1461, 767] on span "Speichern und Schließen" at bounding box center [1495, 762] width 136 height 22
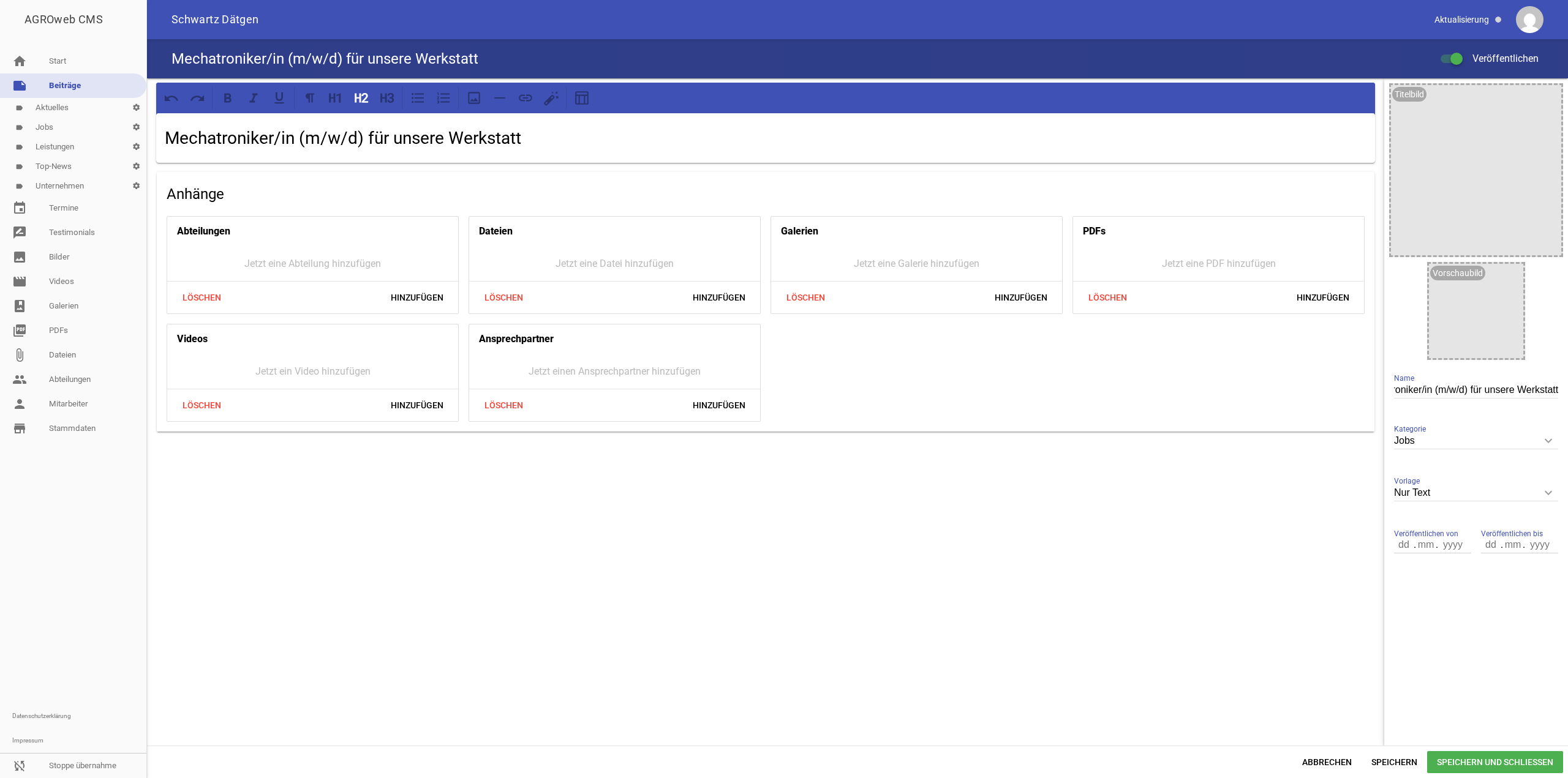
scroll to position [0, 0]
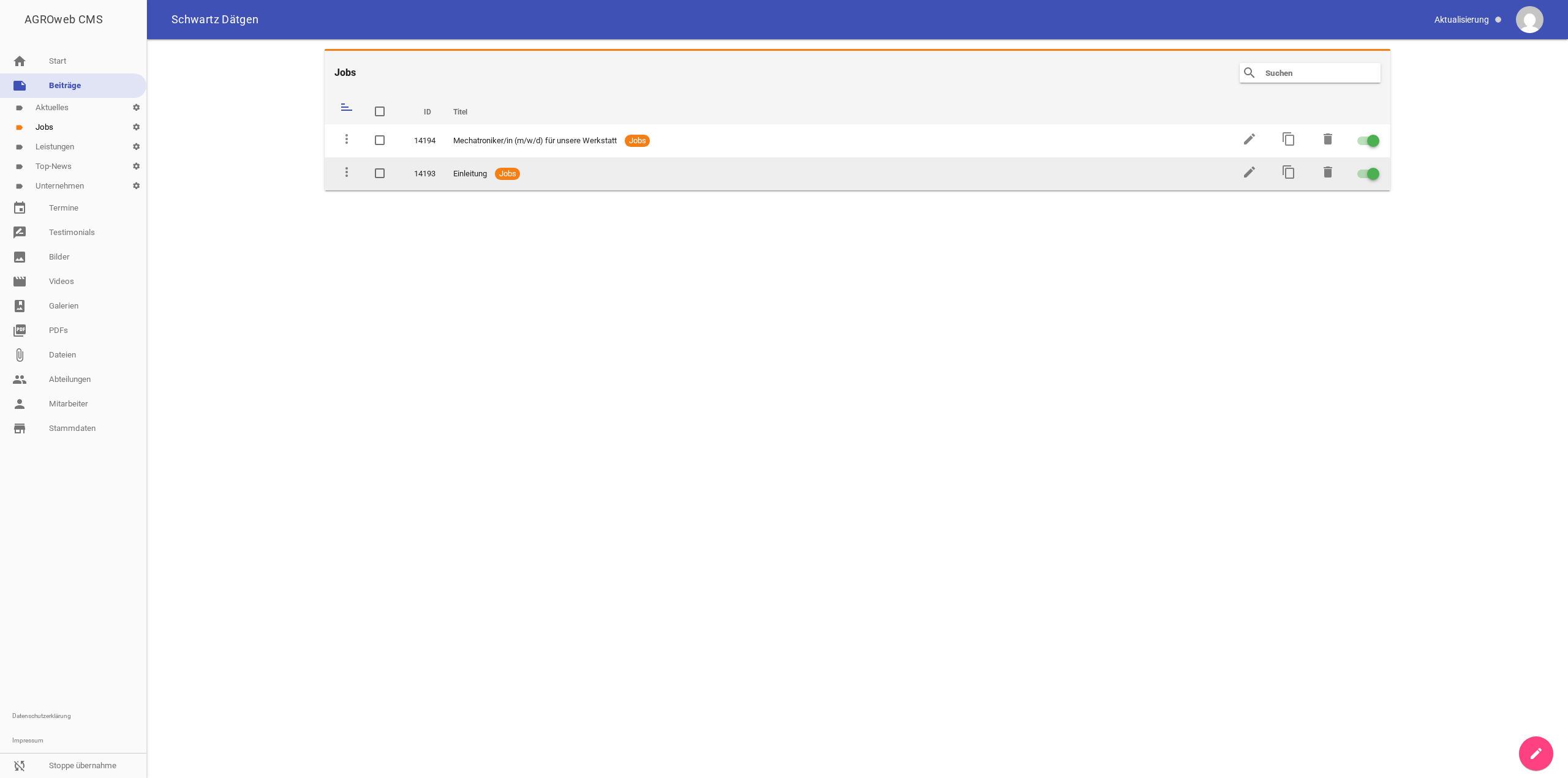
click at [1153, 166] on td "Einleitung Jobs" at bounding box center [835, 174] width 787 height 33
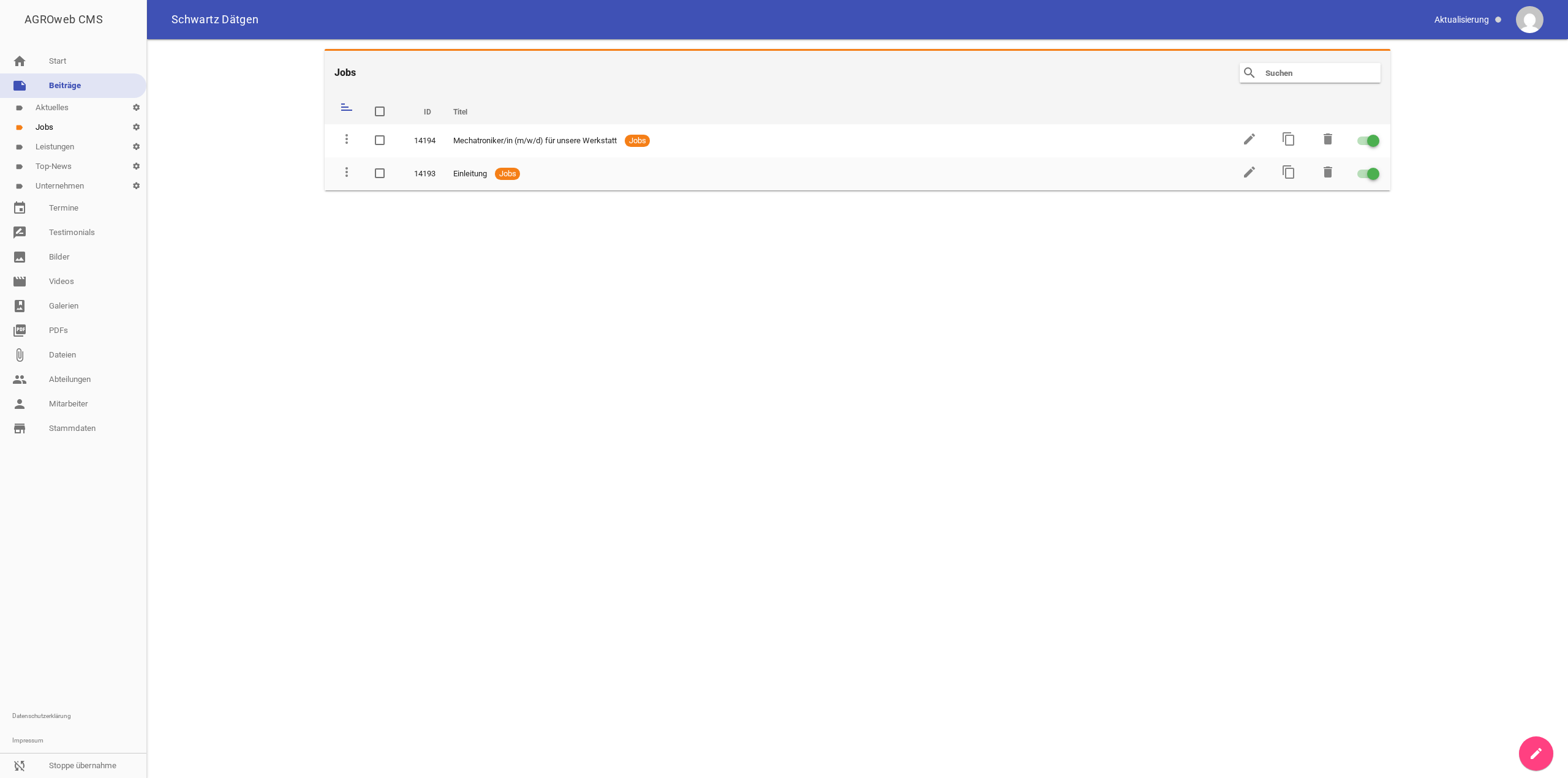
click at [1528, 761] on link "create" at bounding box center [1536, 753] width 34 height 34
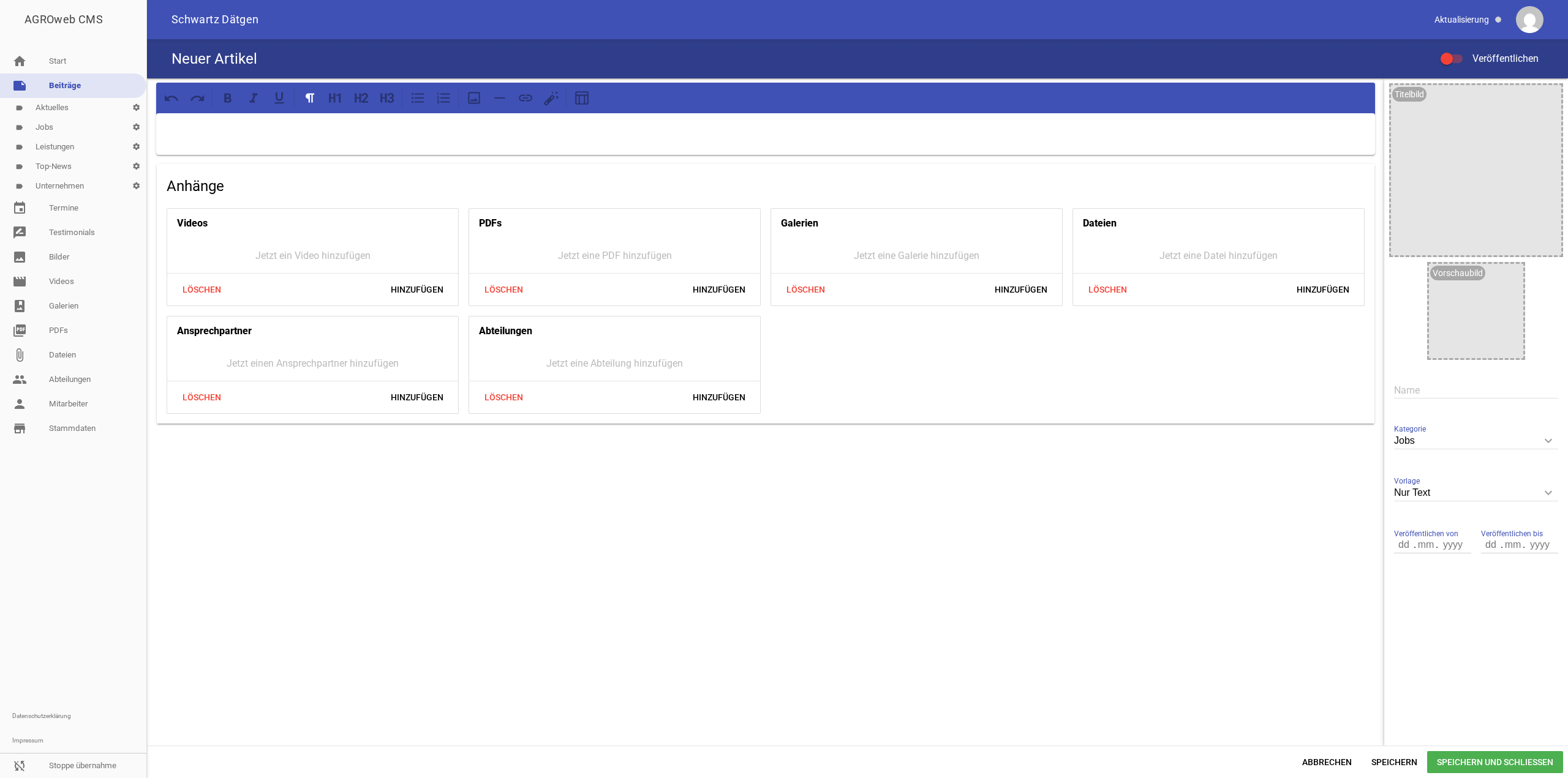
click at [1450, 61] on div at bounding box center [1446, 58] width 12 height 12
click at [1458, 52] on input "Veröffentlichen" at bounding box center [1458, 52] width 0 height 0
click at [165, 150] on div at bounding box center [766, 134] width 1219 height 42
click at [372, 90] on div at bounding box center [350, 98] width 104 height 22
click at [374, 97] on div at bounding box center [350, 98] width 104 height 22
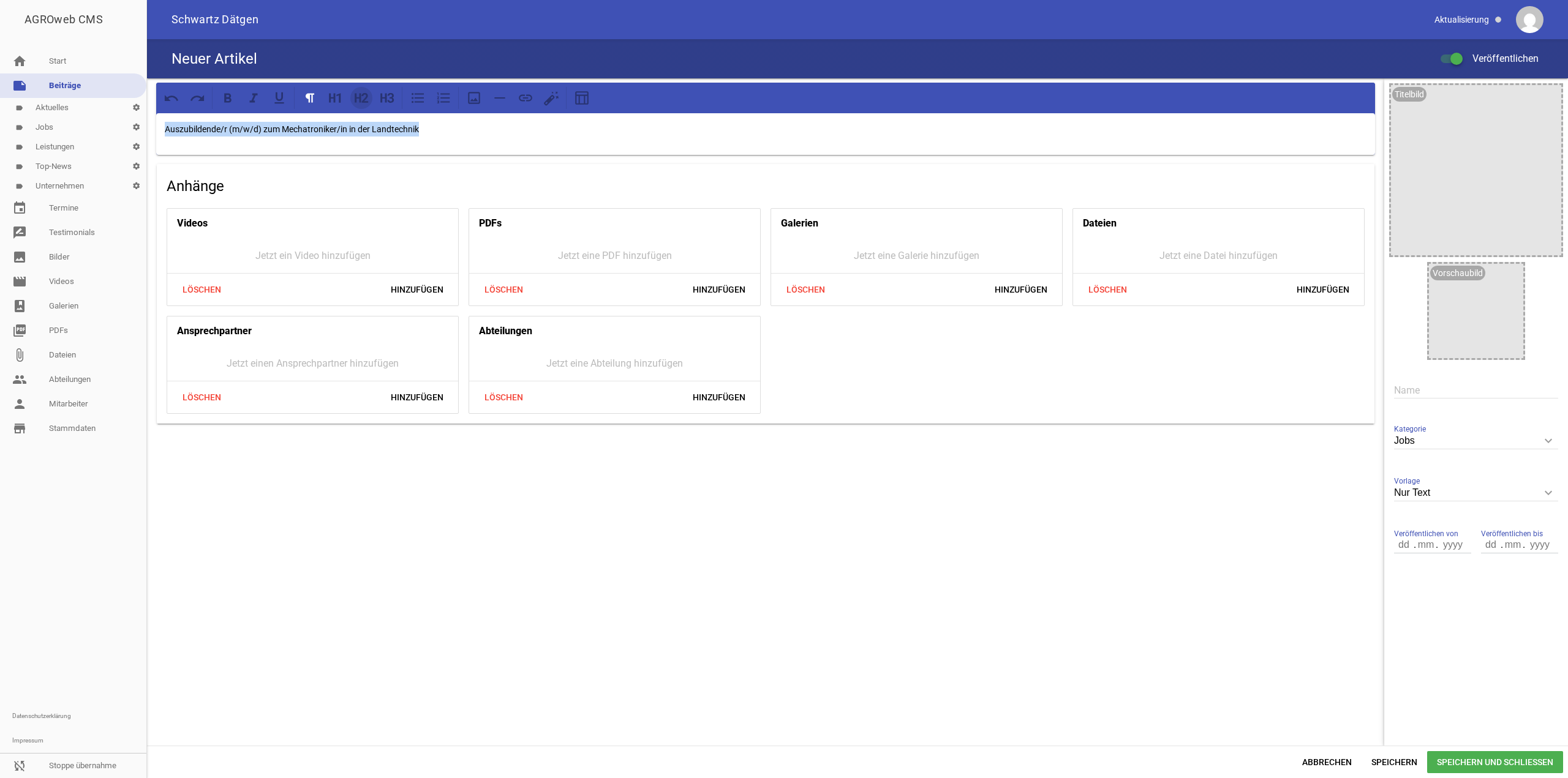
click at [361, 101] on icon at bounding box center [361, 97] width 16 height 16
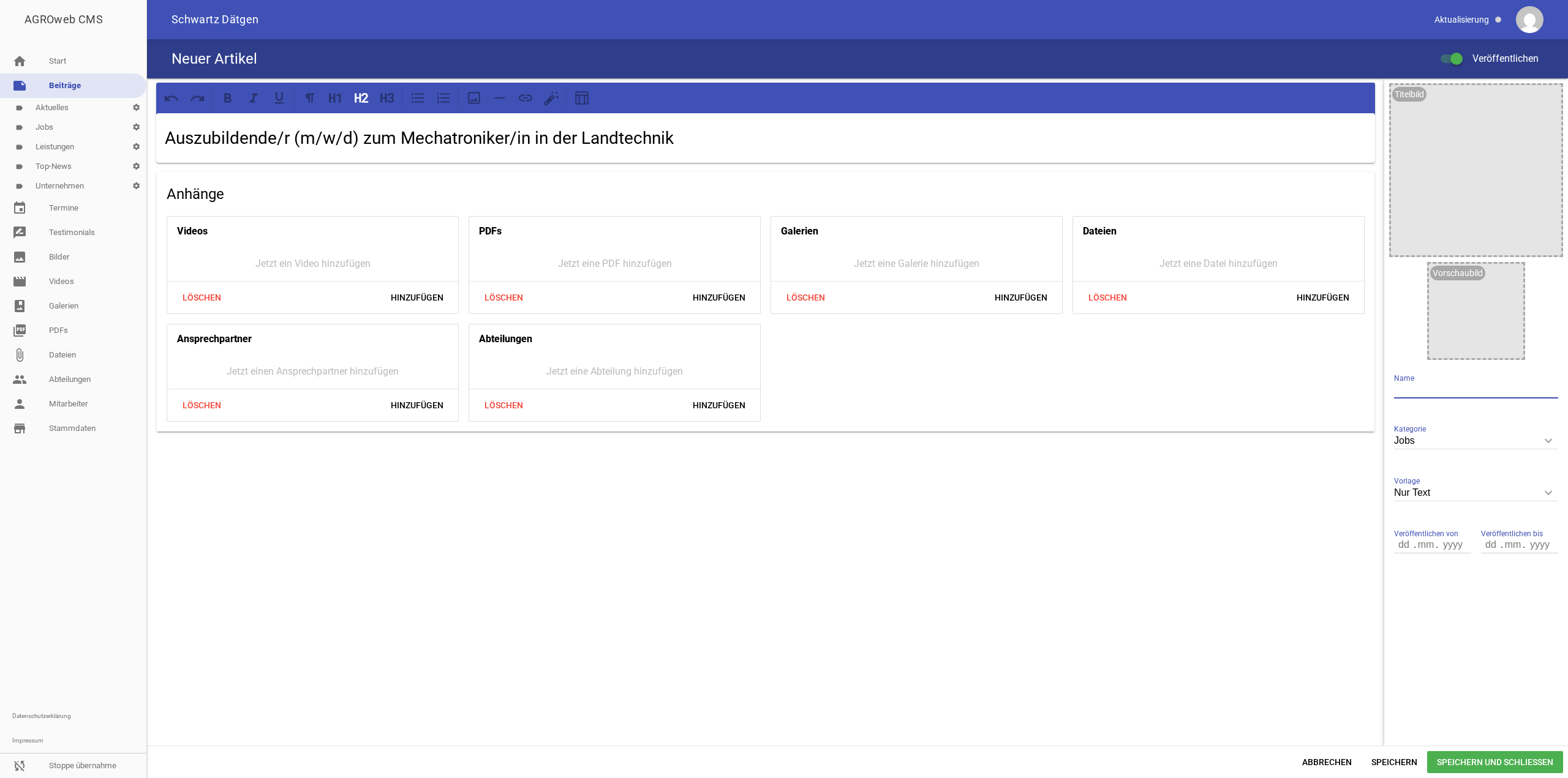
click at [1448, 389] on input "text" at bounding box center [1476, 390] width 165 height 17
paste input "Auszubildende/r (m/w/d) zum Mechatroniker/in in der Landtechnik"
type input "Auszubildende/r (m/w/d) zum Mechatroniker/in in der Landtechnik"
click at [1479, 763] on span "Speichern und Schließen" at bounding box center [1495, 762] width 136 height 22
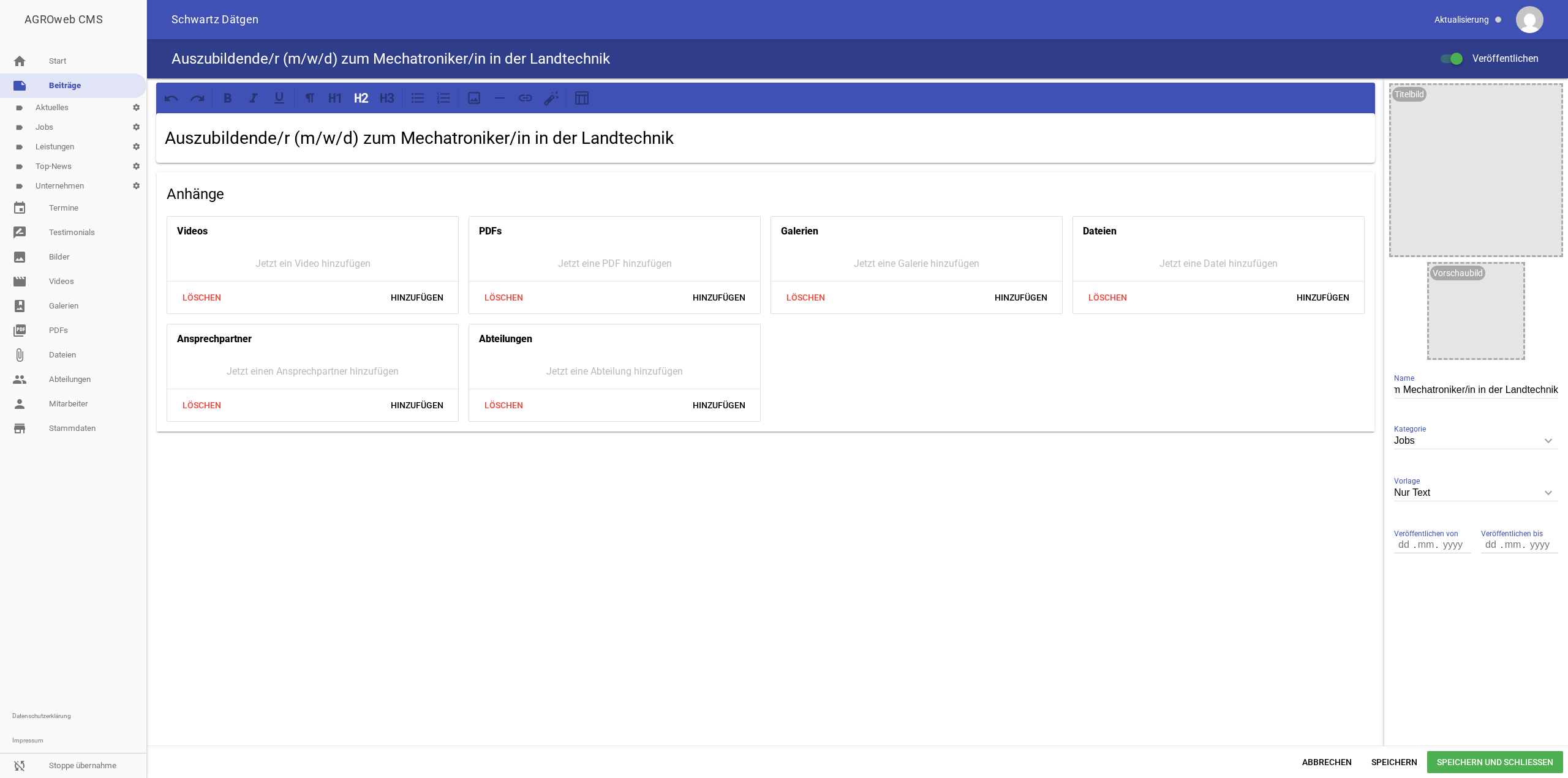
scroll to position [0, 0]
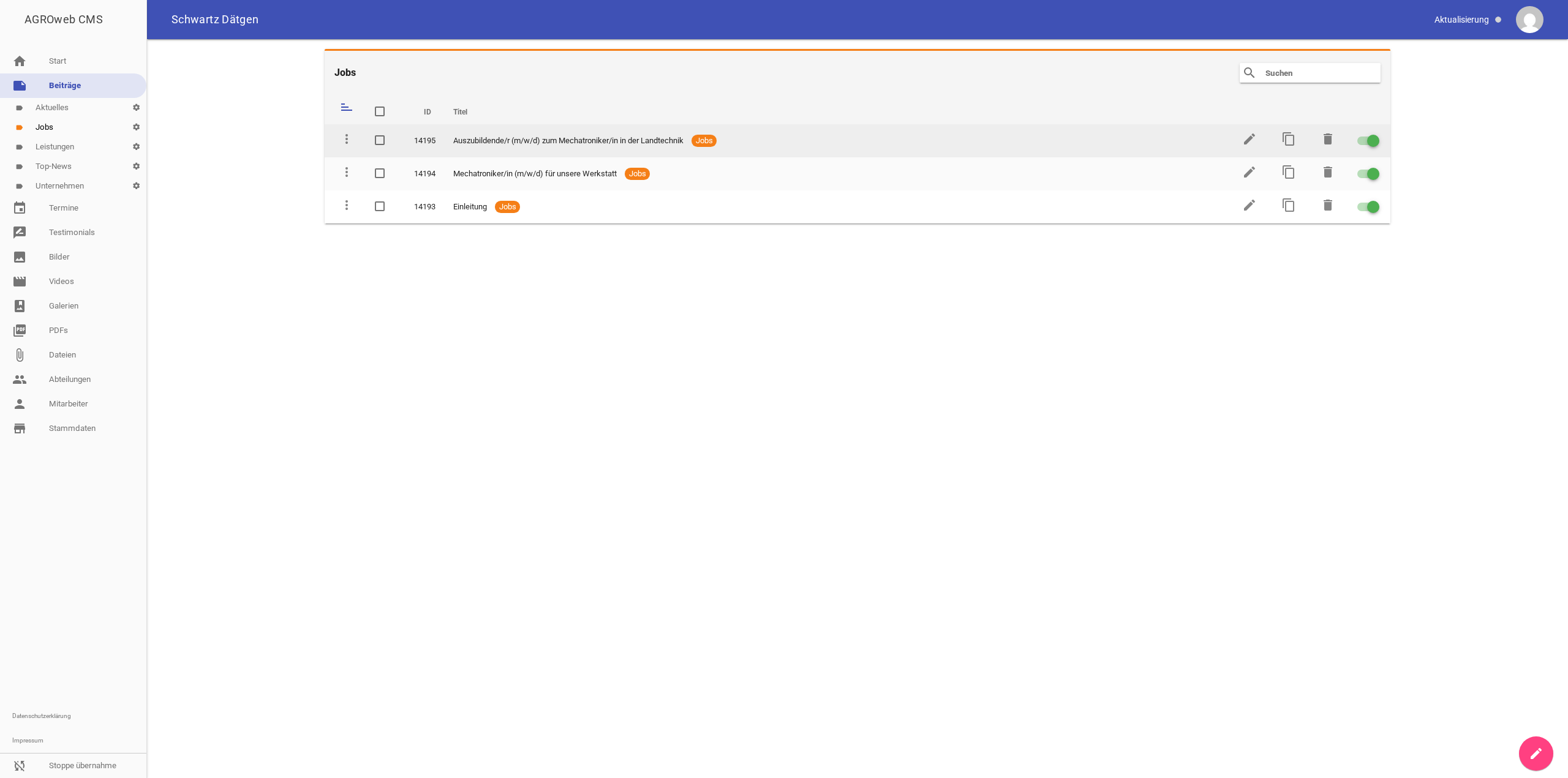
drag, startPoint x: 603, startPoint y: 206, endPoint x: 596, endPoint y: 125, distance: 81.3
click at [596, 125] on tbody "more_vert 14195 Auszubildende/r (m/w/d) zum Mechatroniker/in in der Landtechnik…" at bounding box center [857, 174] width 1066 height 99
drag, startPoint x: 338, startPoint y: 207, endPoint x: 344, endPoint y: 157, distance: 50.4
click at [342, 156] on tbody "more_vert 14195 Auszubildende/r (m/w/d) zum Mechatroniker/in in der Landtechnik…" at bounding box center [857, 174] width 1066 height 99
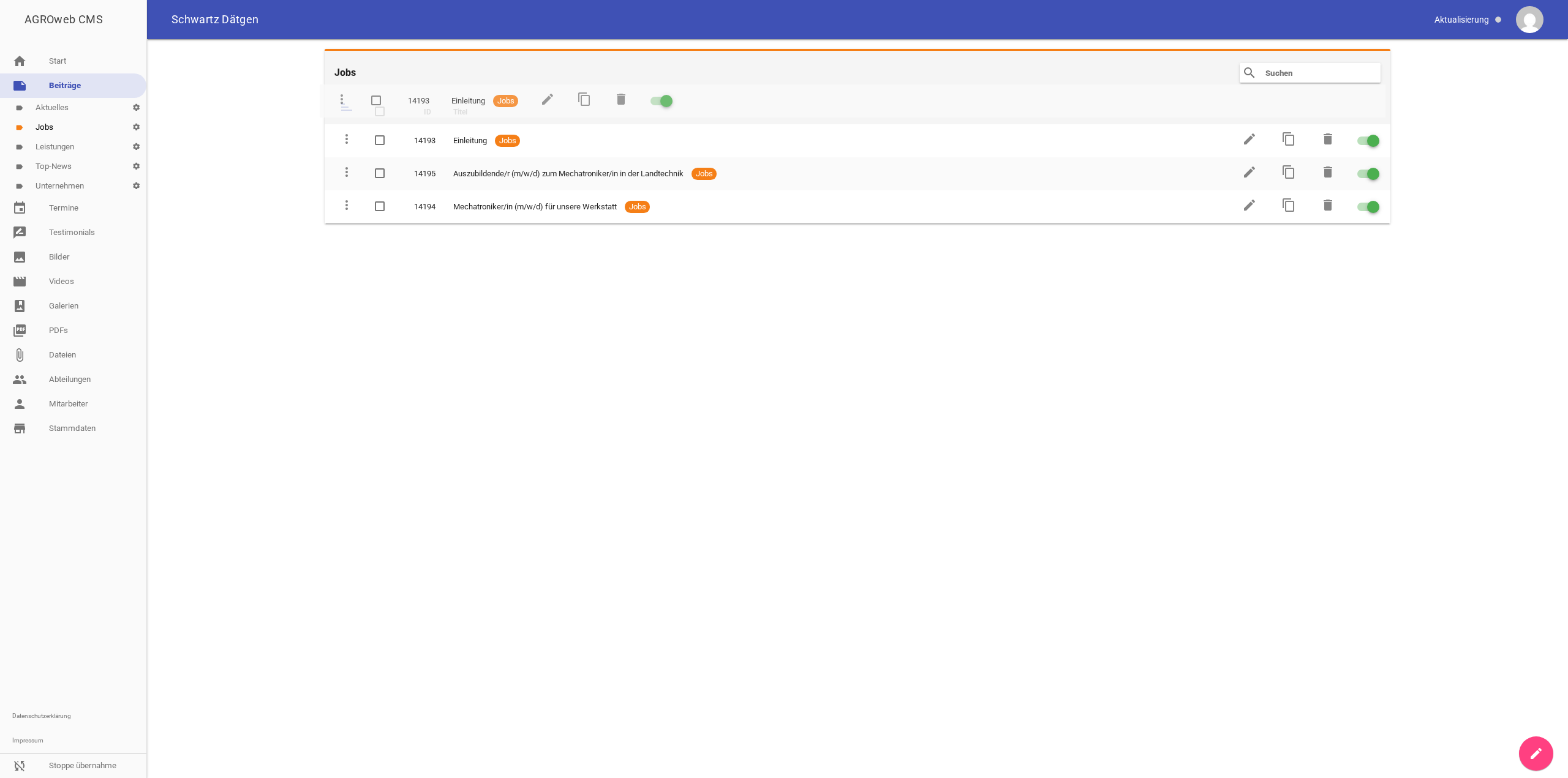
drag, startPoint x: 349, startPoint y: 204, endPoint x: 345, endPoint y: 109, distance: 95.1
